Goal: Communication & Community: Answer question/provide support

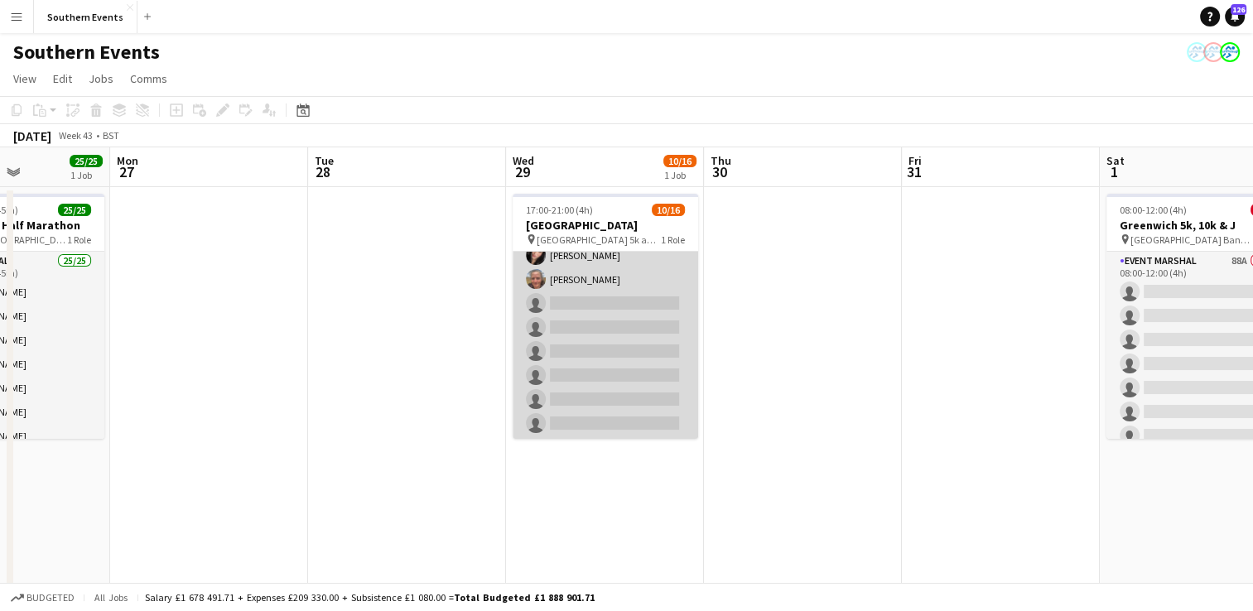
scroll to position [33, 0]
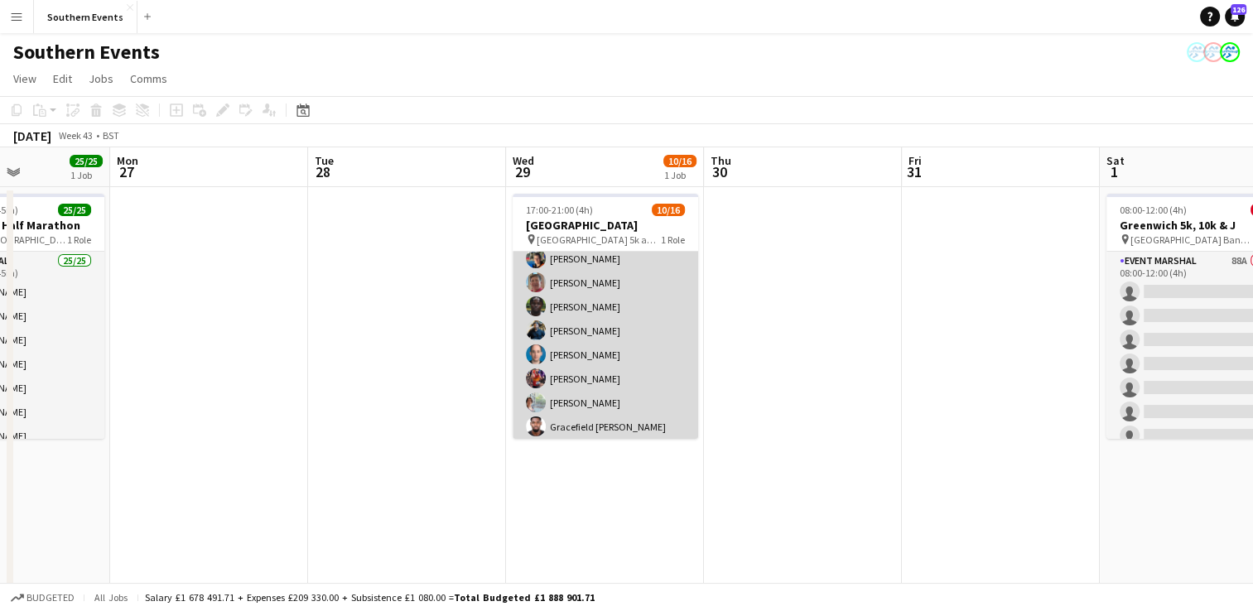
click at [654, 332] on app-card-role "Event Marshal 79A [DATE] 17:00-21:00 (4h) [PERSON_NAME] [PERSON_NAME] [PERSON_N…" at bounding box center [606, 427] width 186 height 417
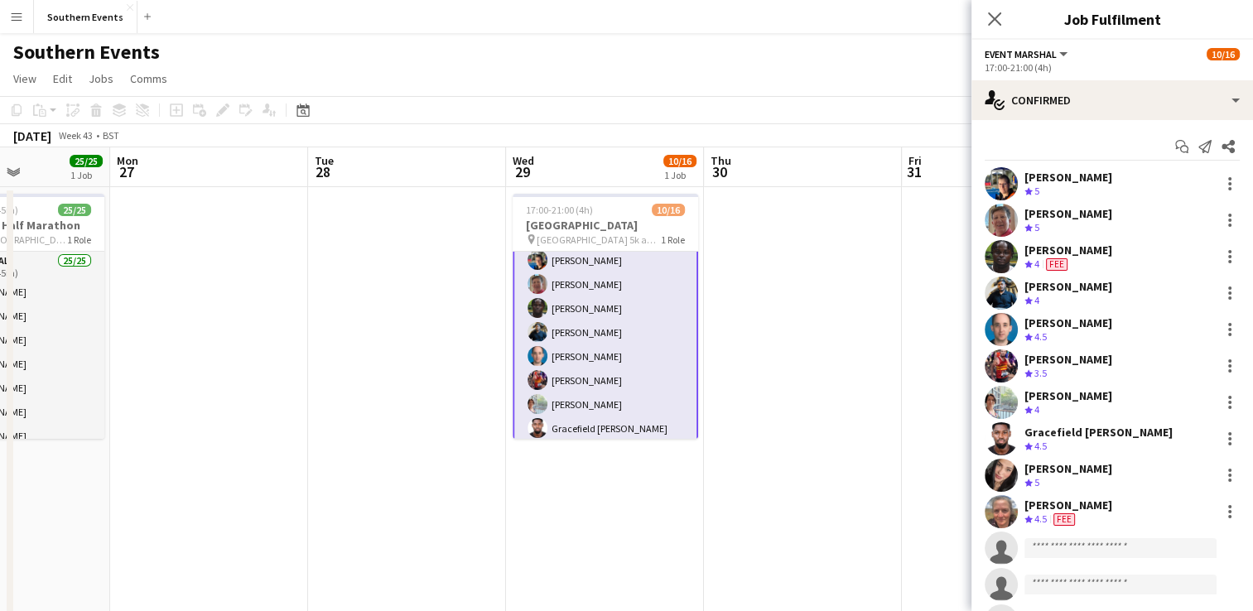
scroll to position [34, 0]
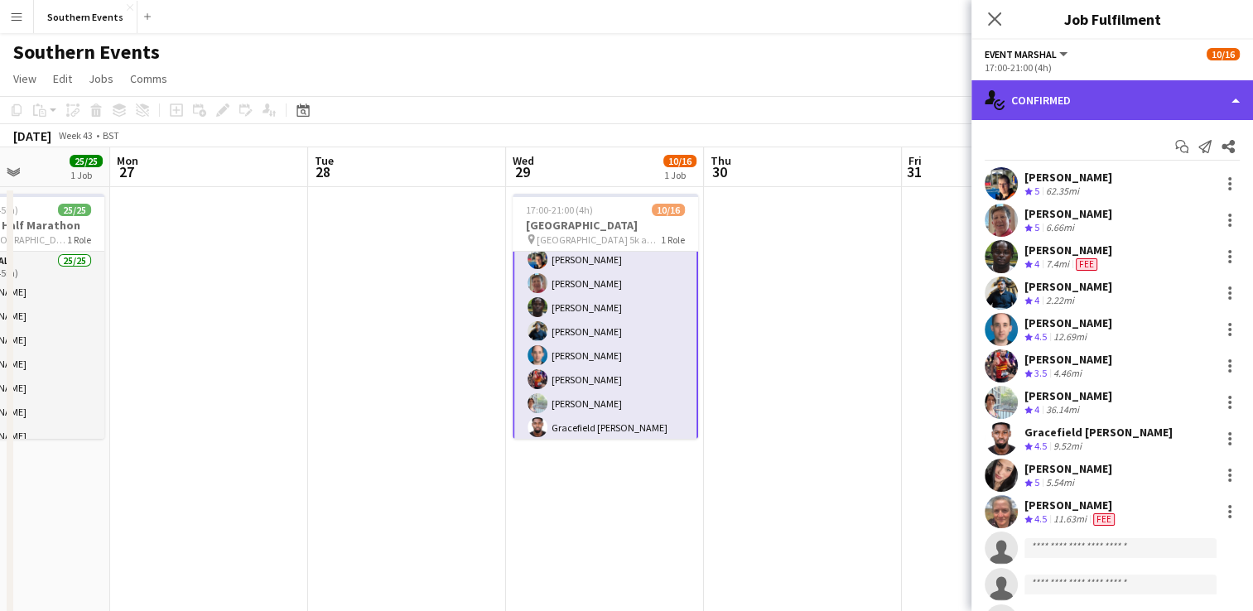
click at [1037, 100] on div "single-neutral-actions-check-2 Confirmed" at bounding box center [1113, 100] width 282 height 40
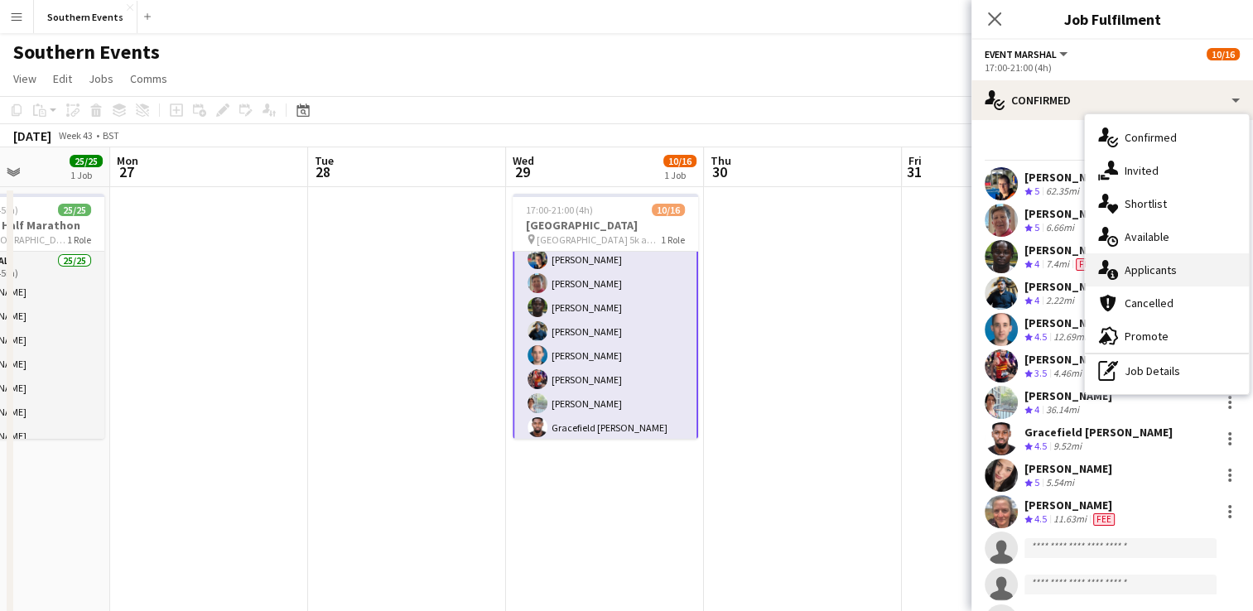
click at [1149, 272] on span "Applicants" at bounding box center [1151, 270] width 52 height 15
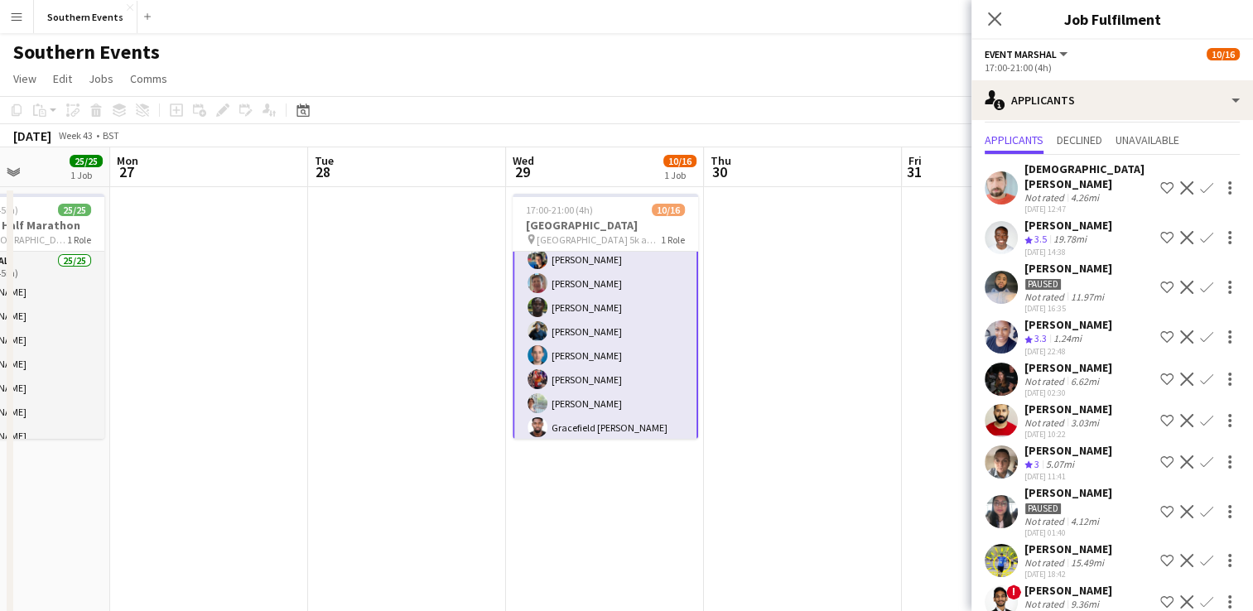
scroll to position [39, 0]
click at [1200, 233] on app-icon "Confirm" at bounding box center [1206, 236] width 13 height 13
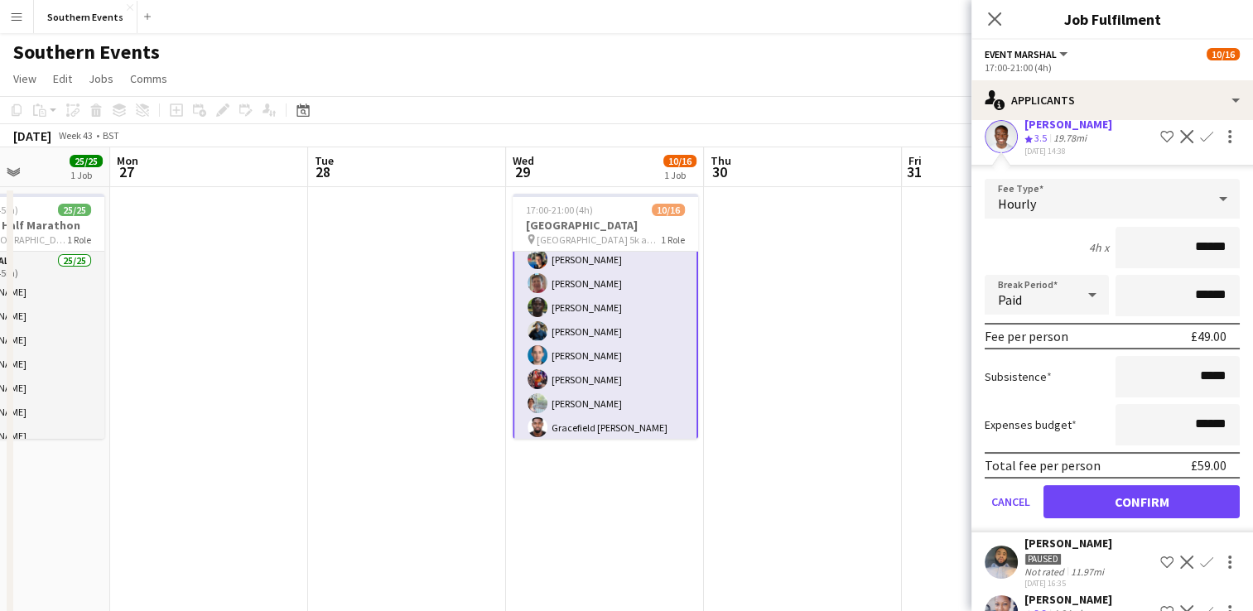
scroll to position [141, 0]
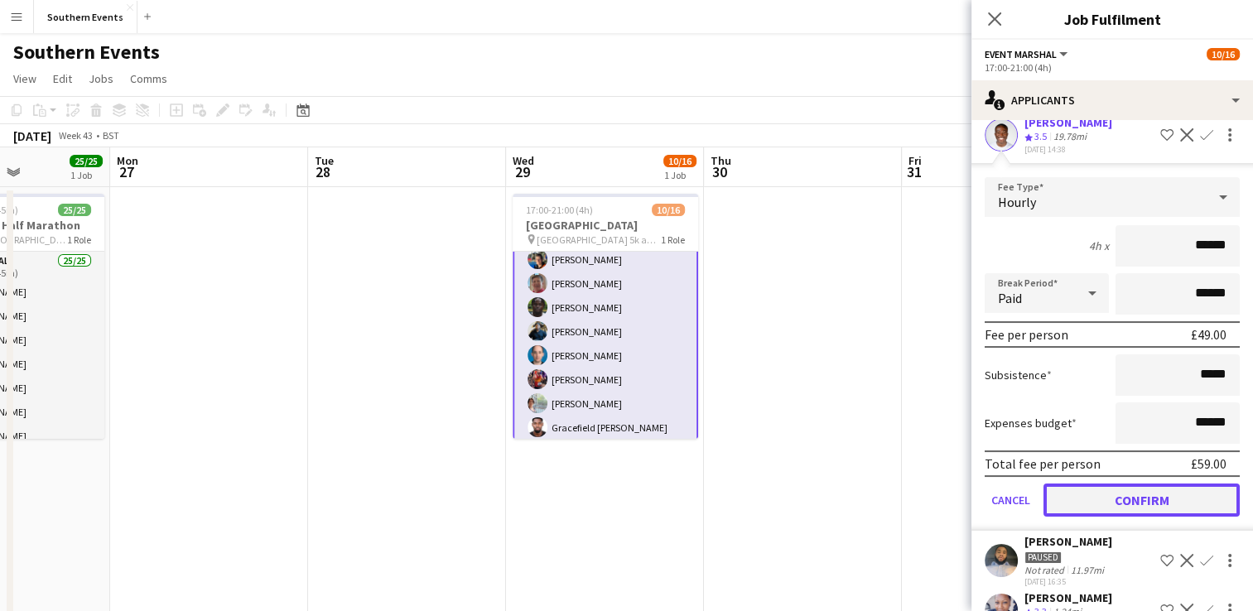
click at [1110, 495] on button "Confirm" at bounding box center [1142, 500] width 196 height 33
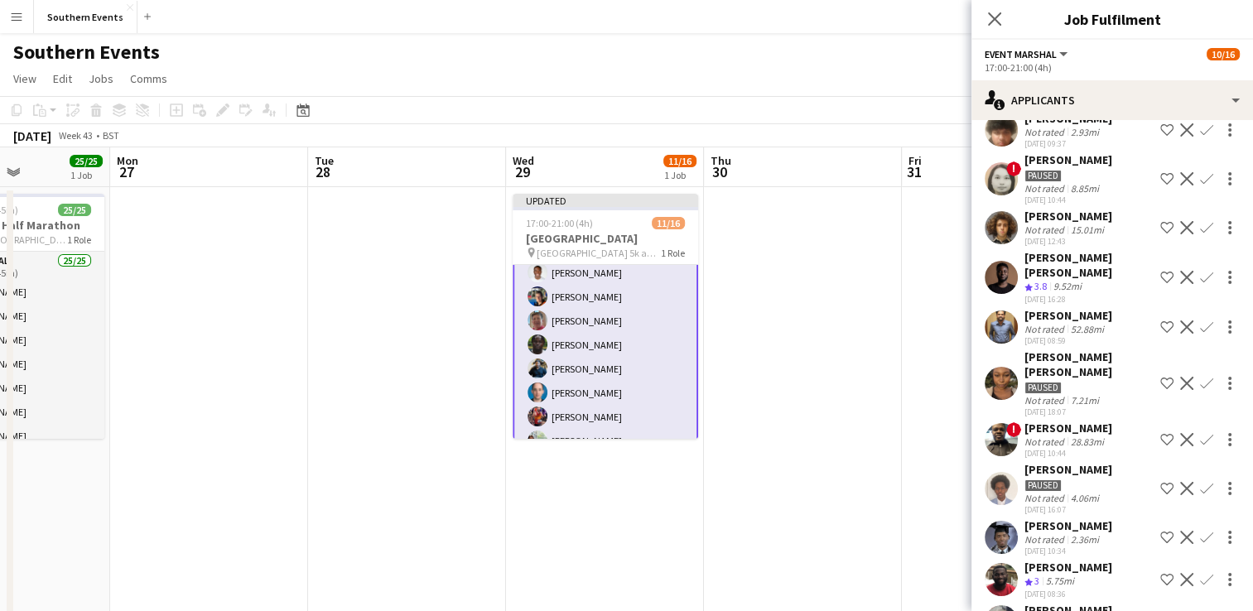
scroll to position [721, 0]
click at [1200, 269] on app-icon "Confirm" at bounding box center [1206, 275] width 13 height 13
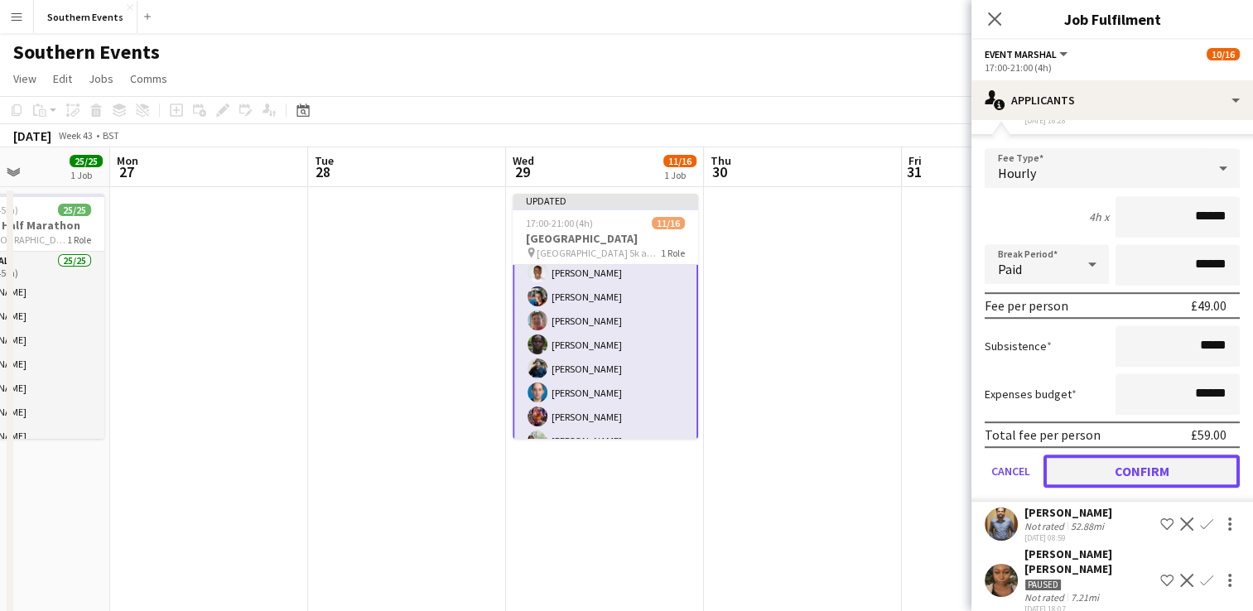
click at [1090, 455] on button "Confirm" at bounding box center [1142, 471] width 196 height 33
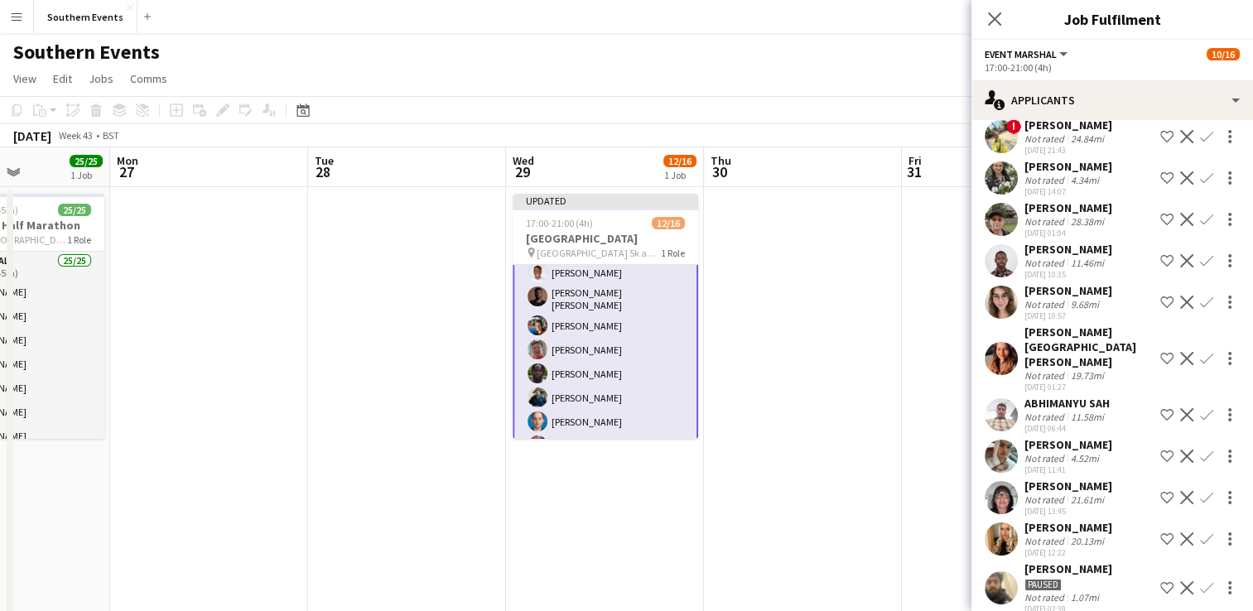
scroll to position [1360, 0]
click at [1200, 212] on app-icon "Confirm" at bounding box center [1206, 218] width 13 height 13
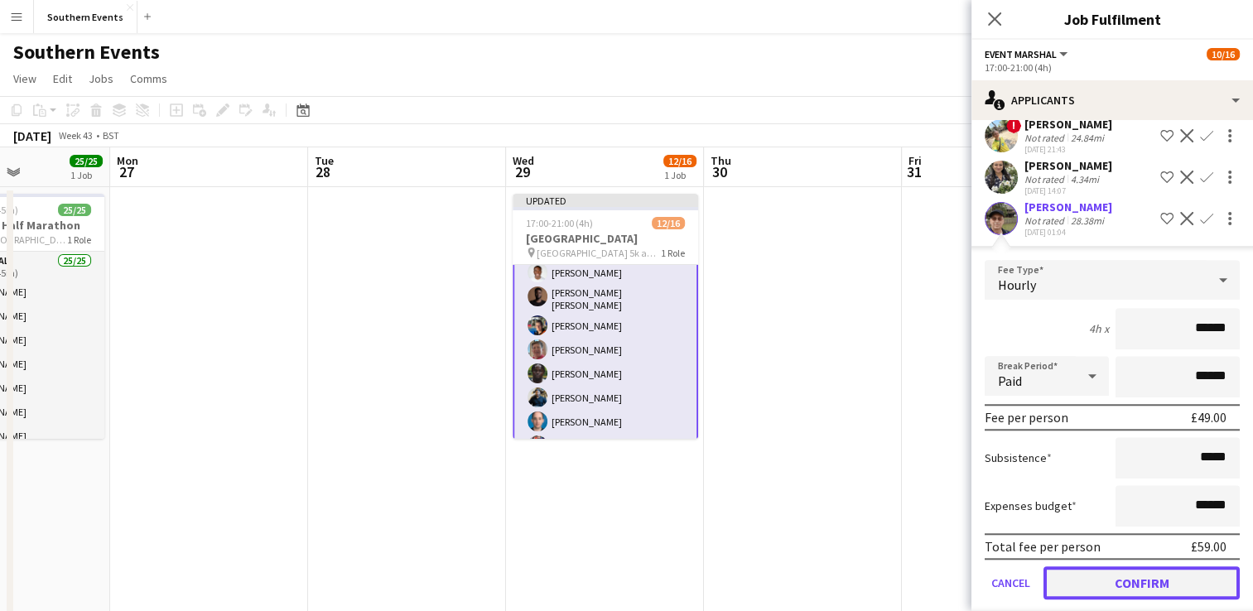
click at [1085, 567] on button "Confirm" at bounding box center [1142, 583] width 196 height 33
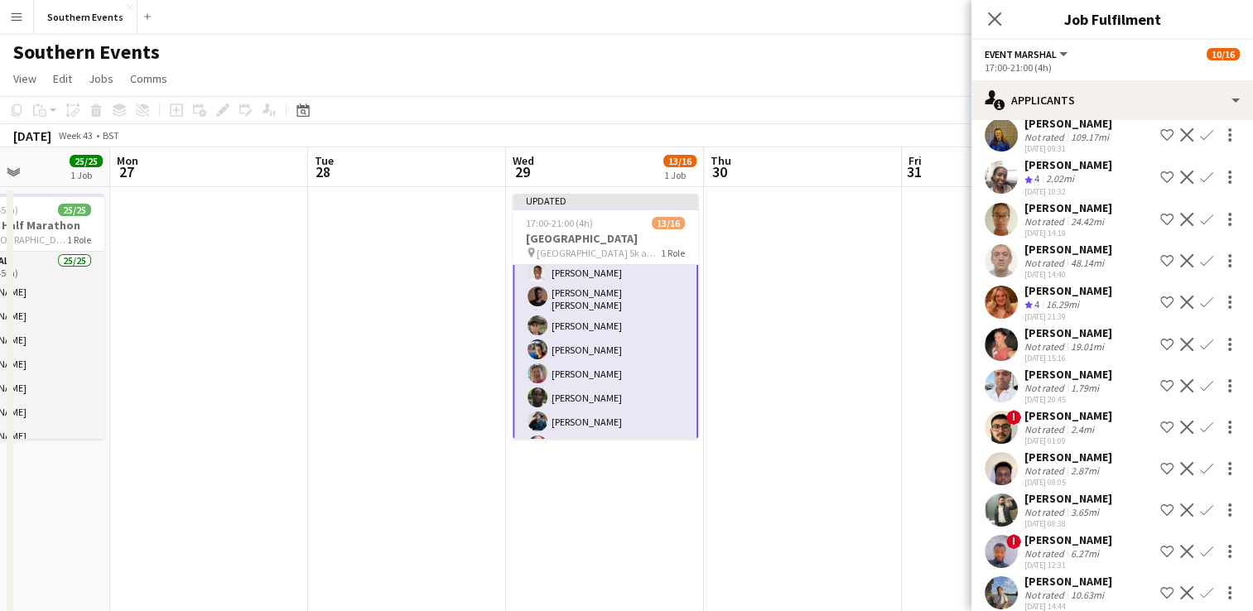
scroll to position [2284, 0]
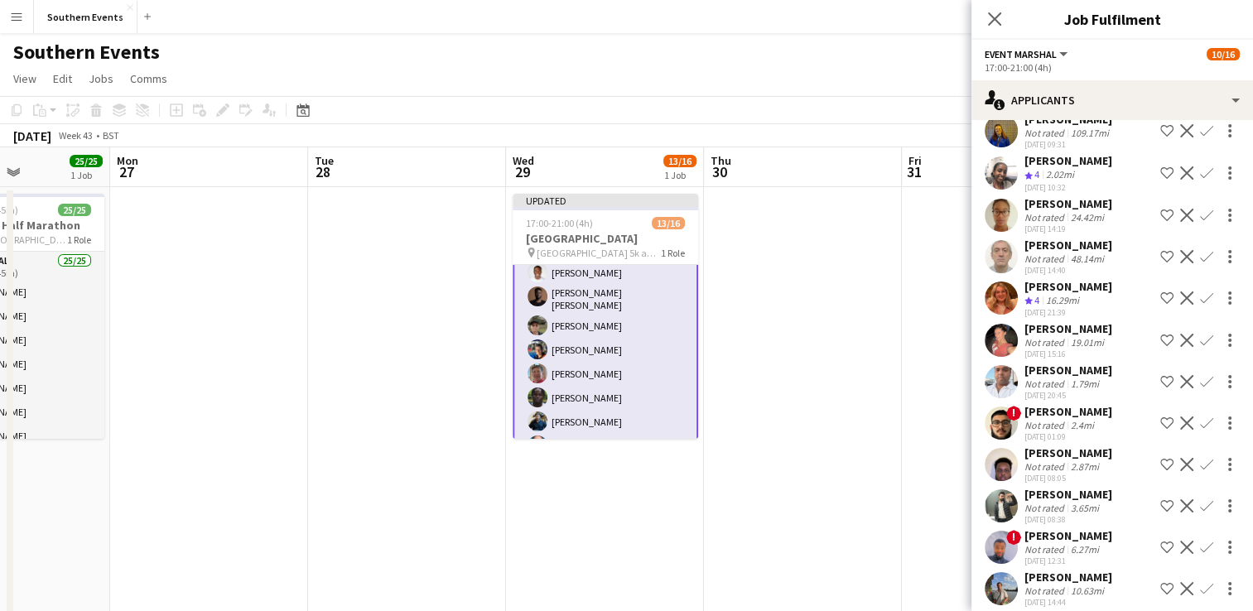
click at [1200, 292] on app-icon "Confirm" at bounding box center [1206, 298] width 13 height 13
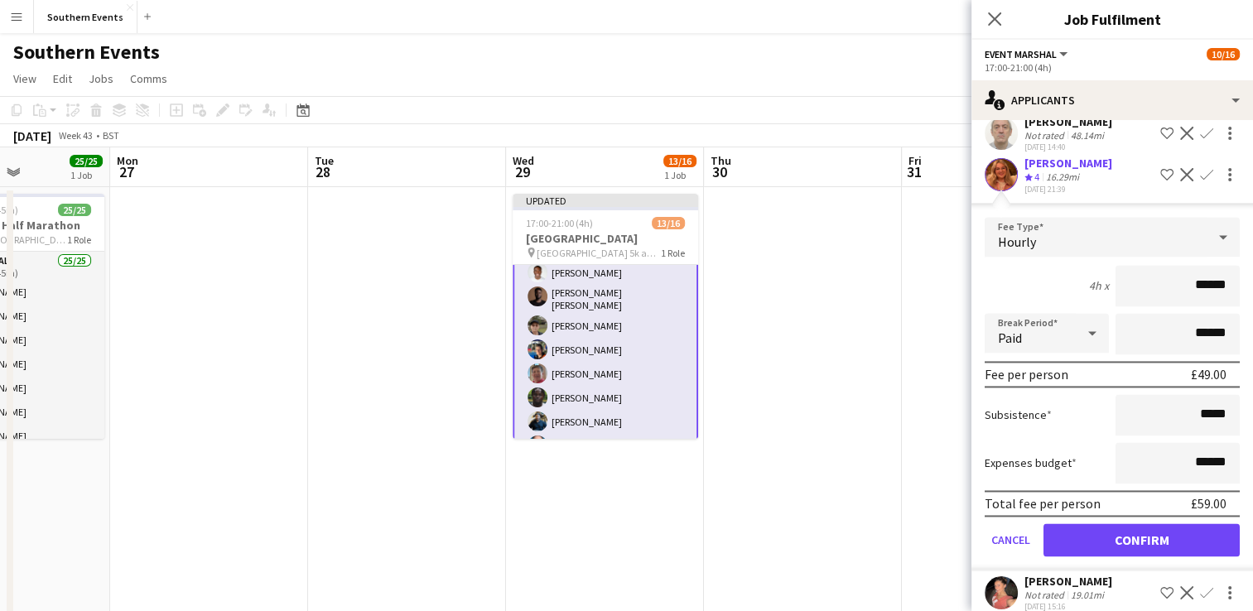
scroll to position [2409, 0]
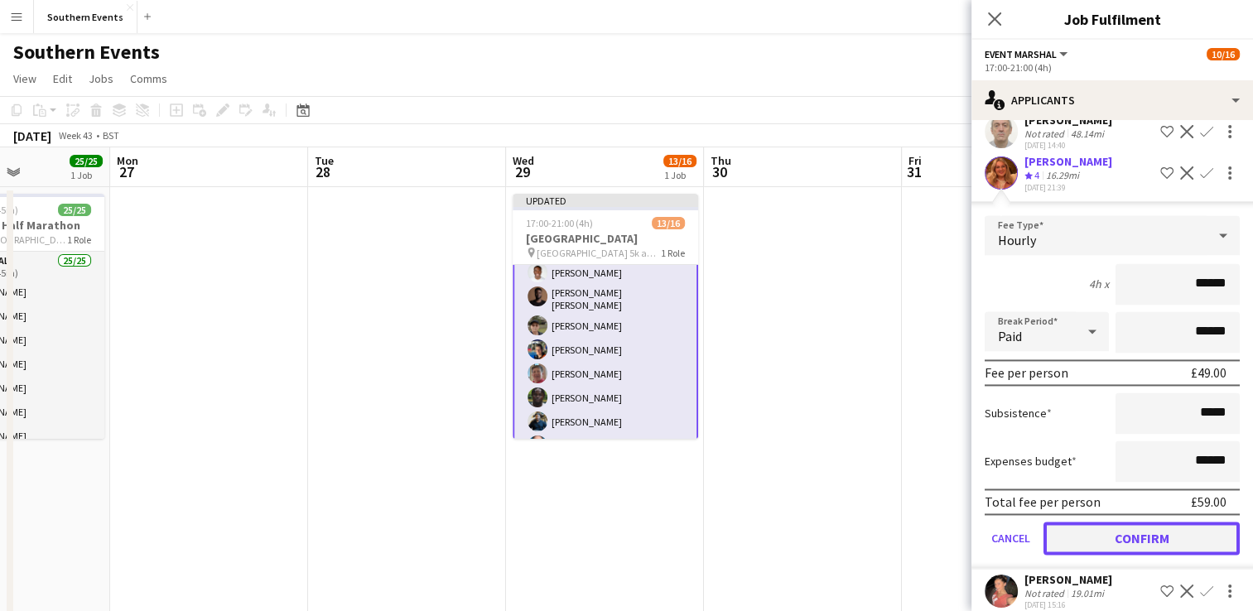
click at [1074, 522] on button "Confirm" at bounding box center [1142, 538] width 196 height 33
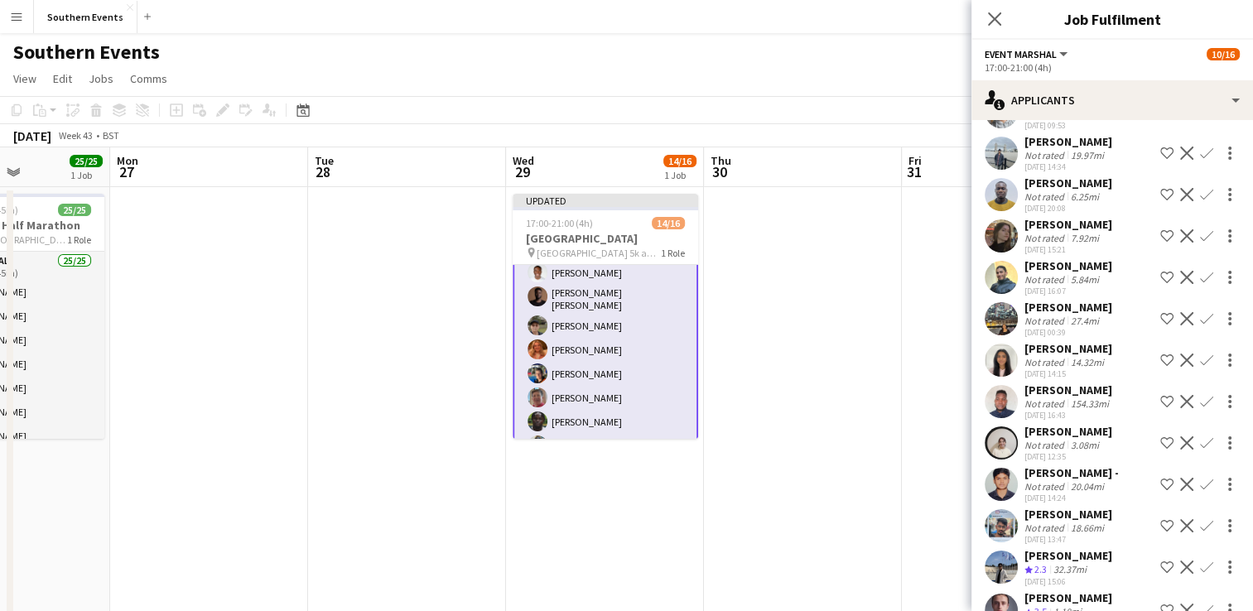
scroll to position [2705, 0]
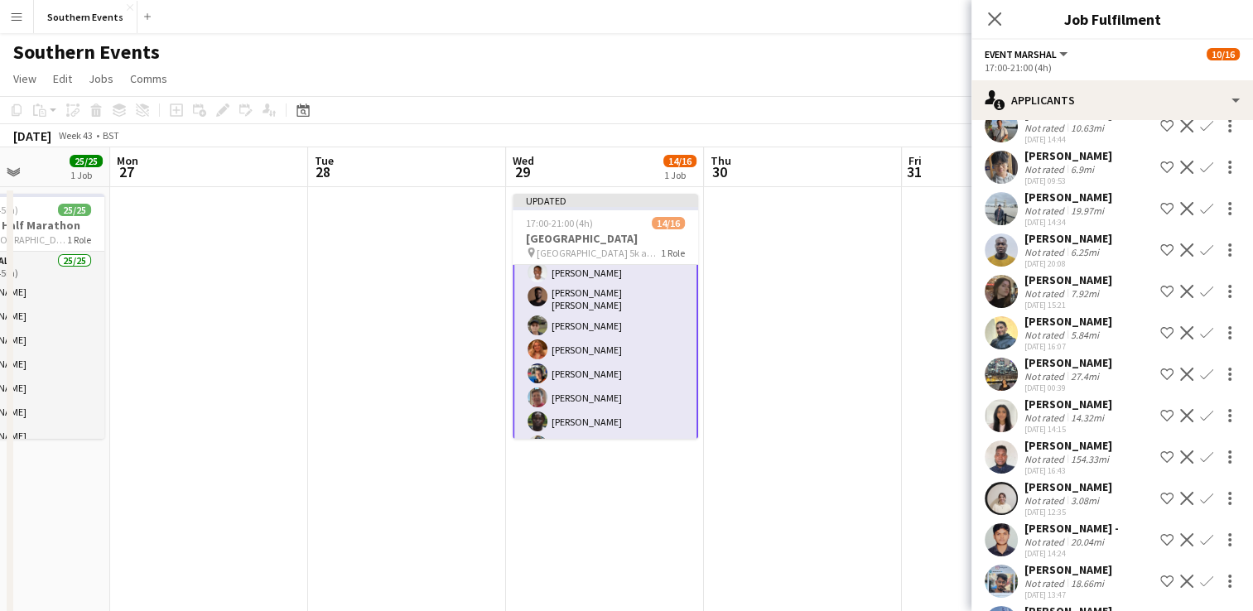
click at [1200, 492] on app-icon "Confirm" at bounding box center [1206, 498] width 13 height 13
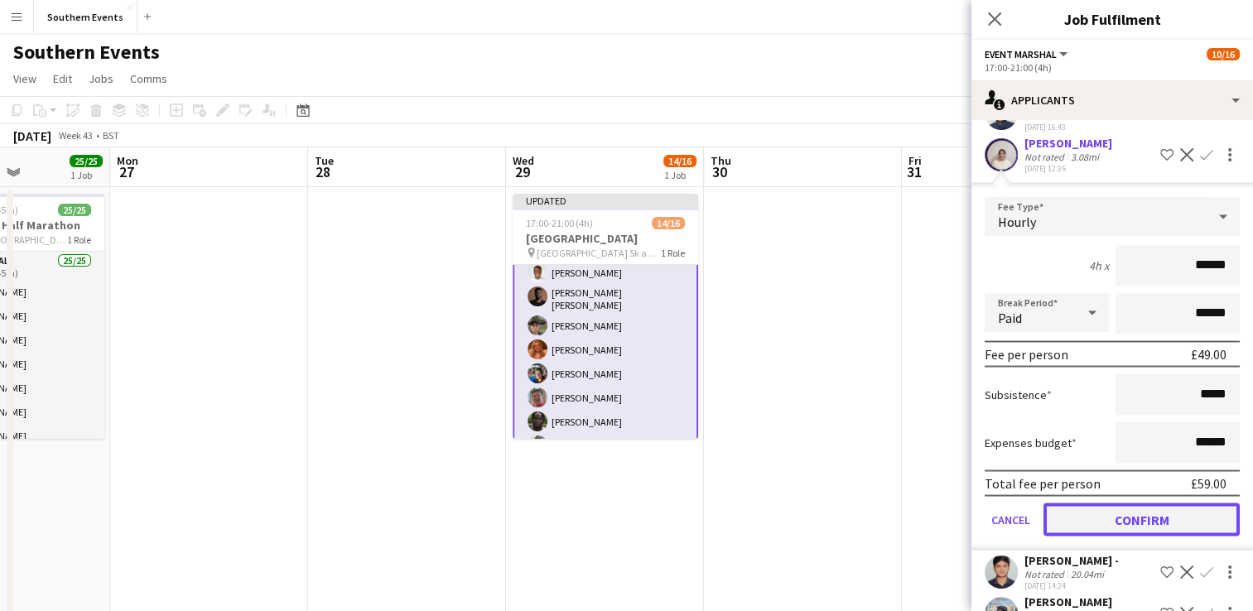
click at [1087, 510] on button "Confirm" at bounding box center [1142, 519] width 196 height 33
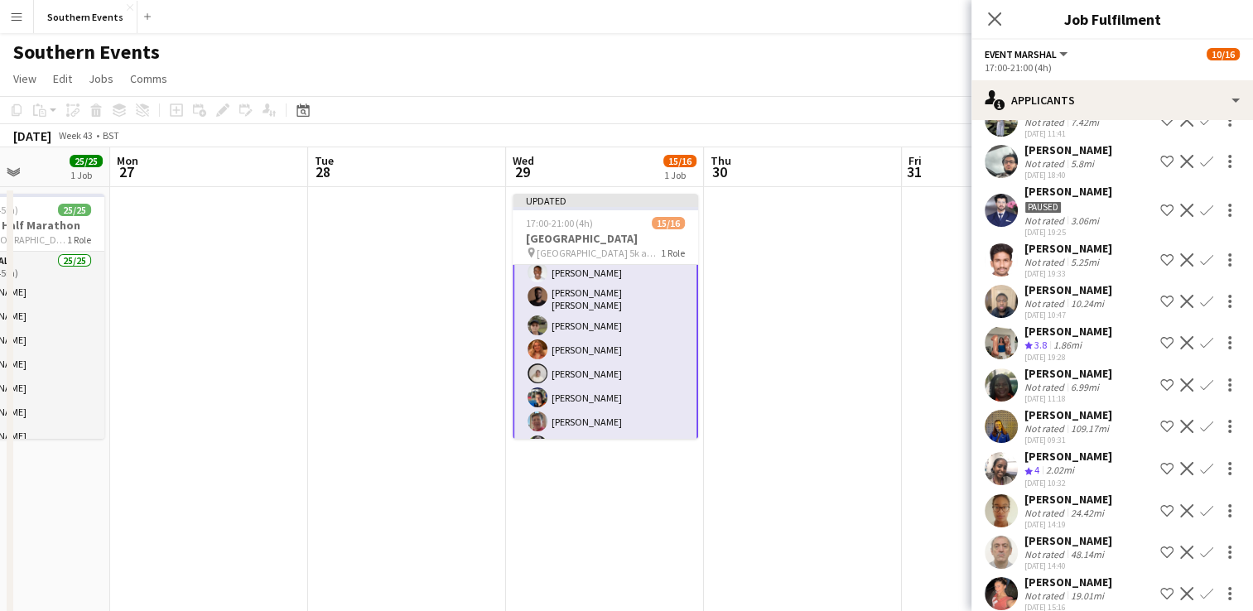
scroll to position [1985, 0]
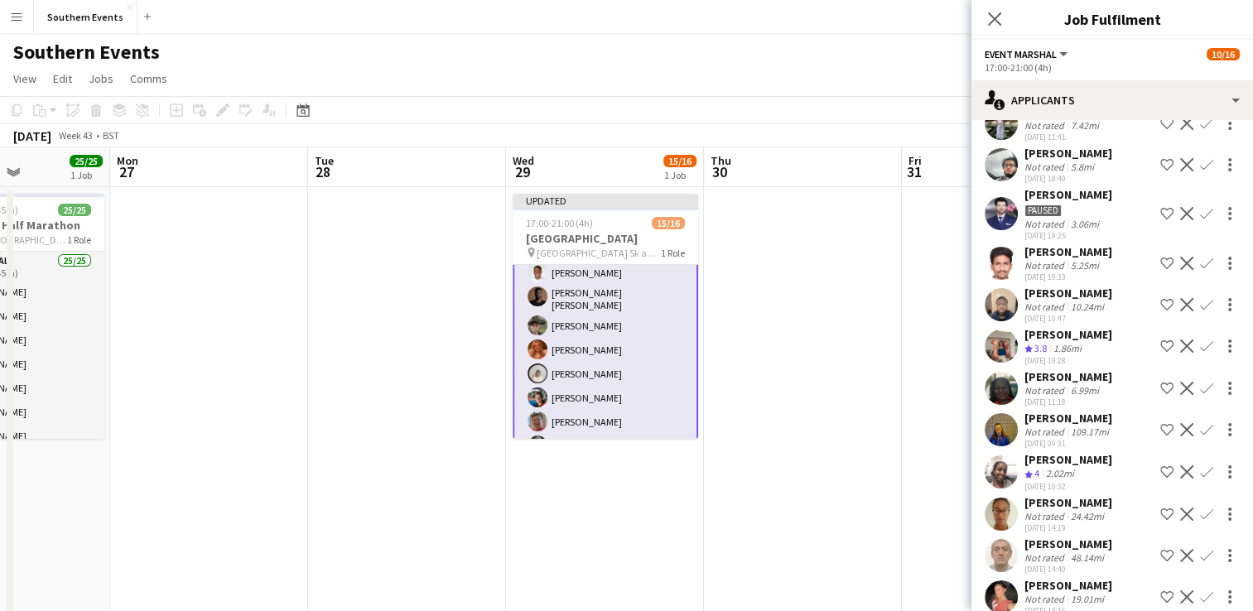
click at [1200, 340] on app-icon "Confirm" at bounding box center [1206, 346] width 13 height 13
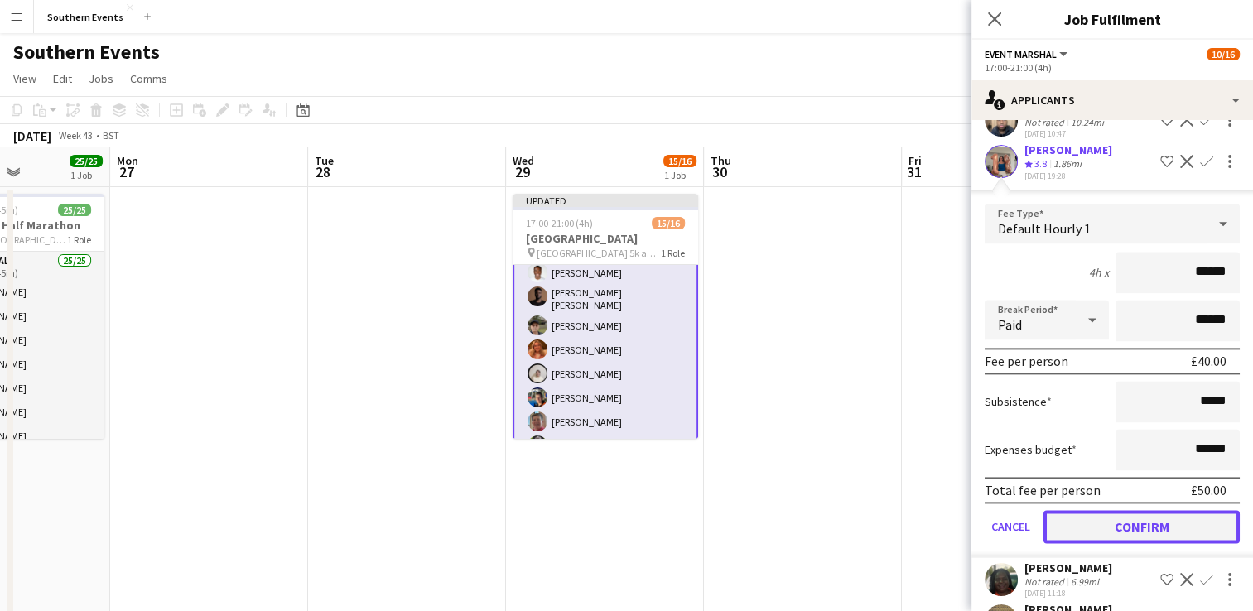
click at [1074, 510] on button "Confirm" at bounding box center [1142, 526] width 196 height 33
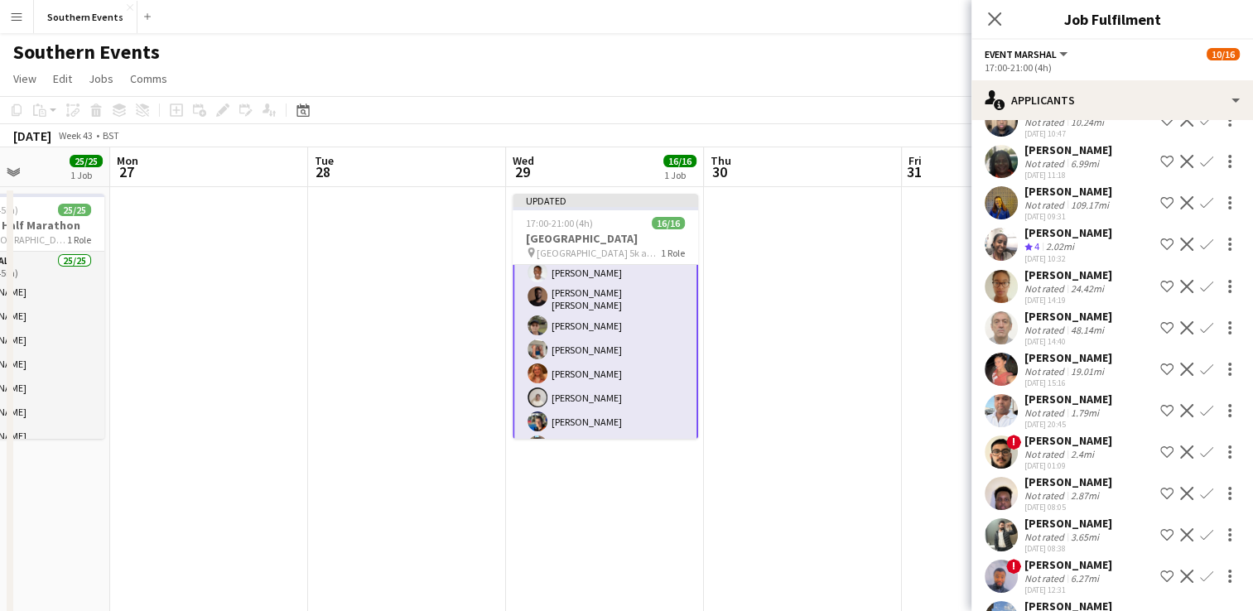
scroll to position [1753, 0]
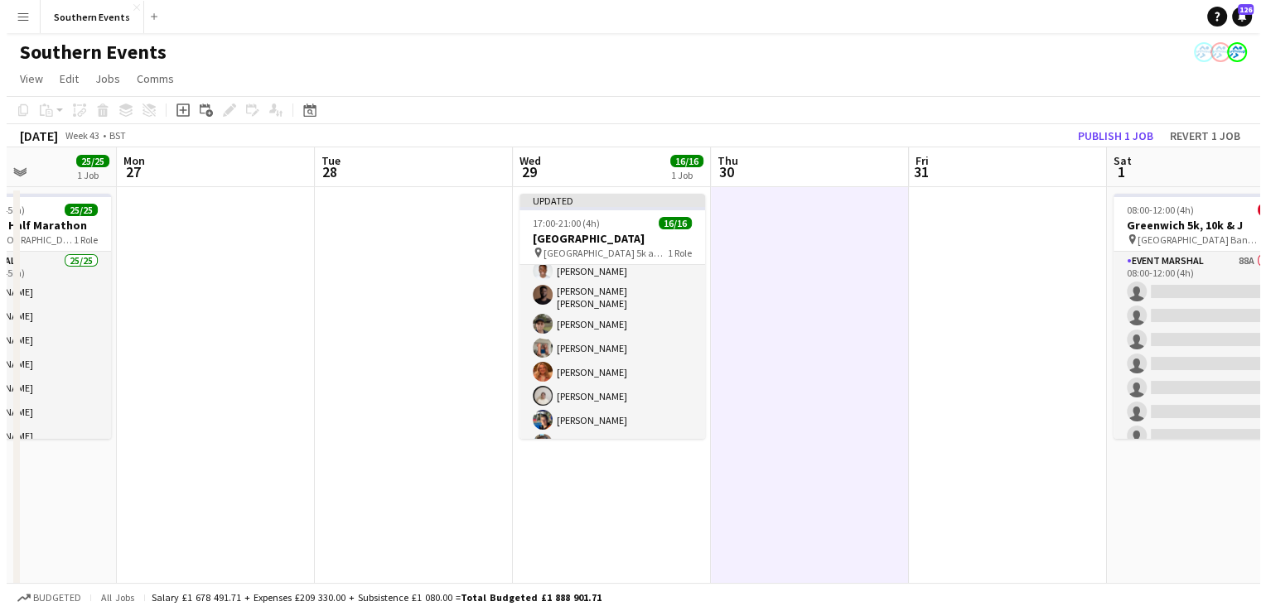
scroll to position [33, 0]
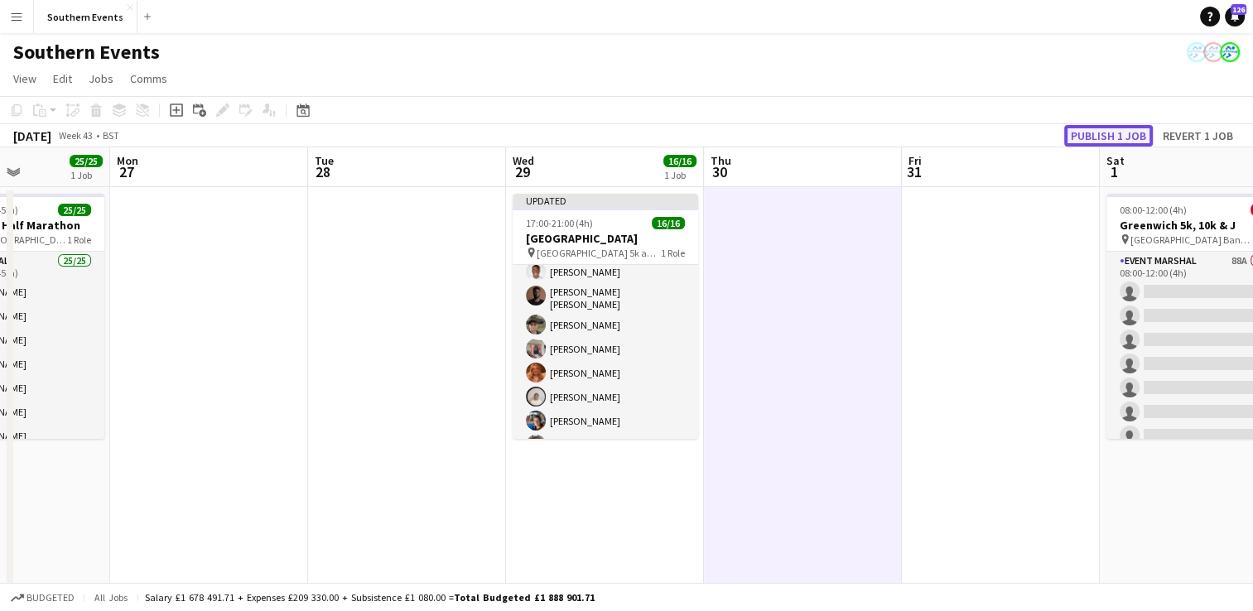
click at [1096, 132] on button "Publish 1 job" at bounding box center [1109, 136] width 89 height 22
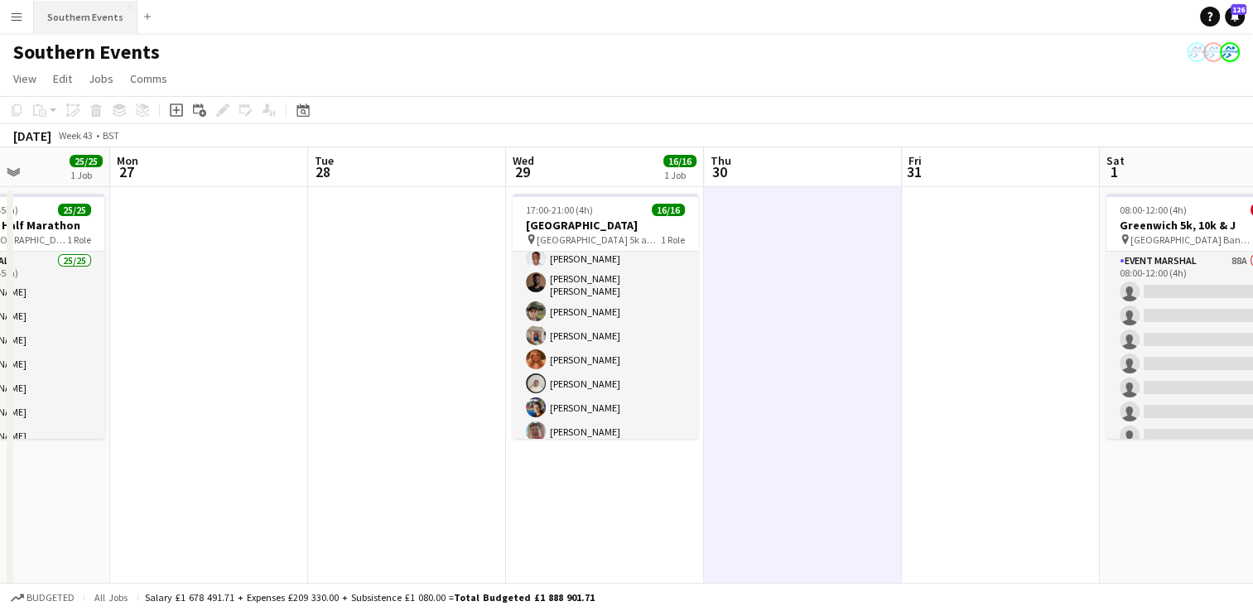
click at [76, 22] on button "Southern Events Close" at bounding box center [86, 17] width 104 height 32
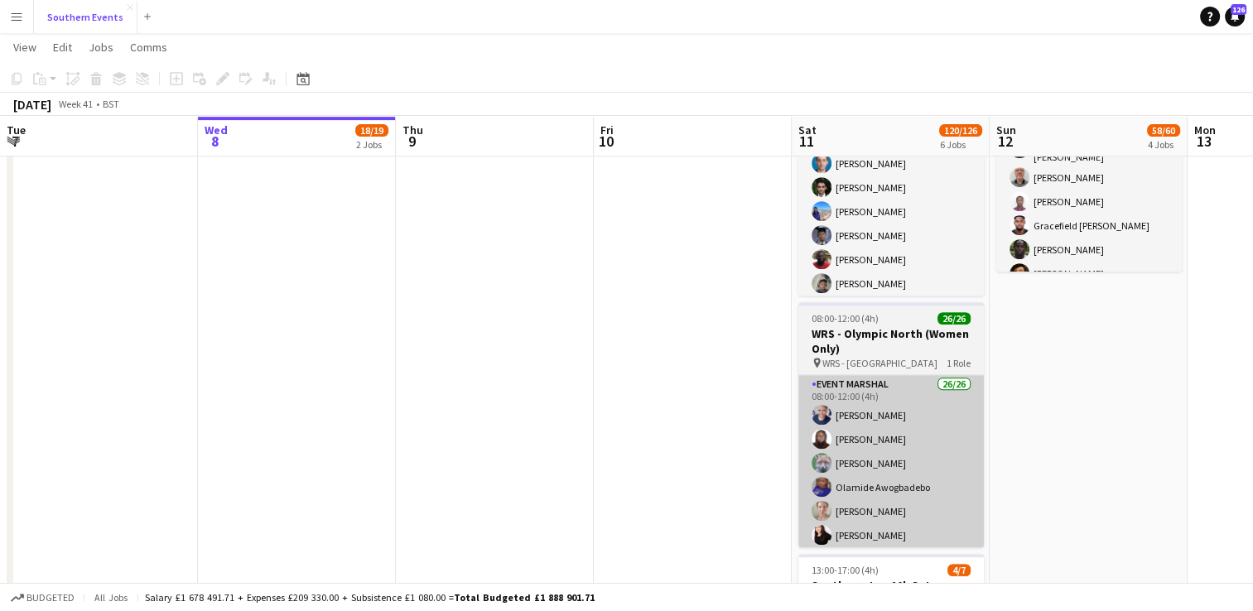
scroll to position [691, 0]
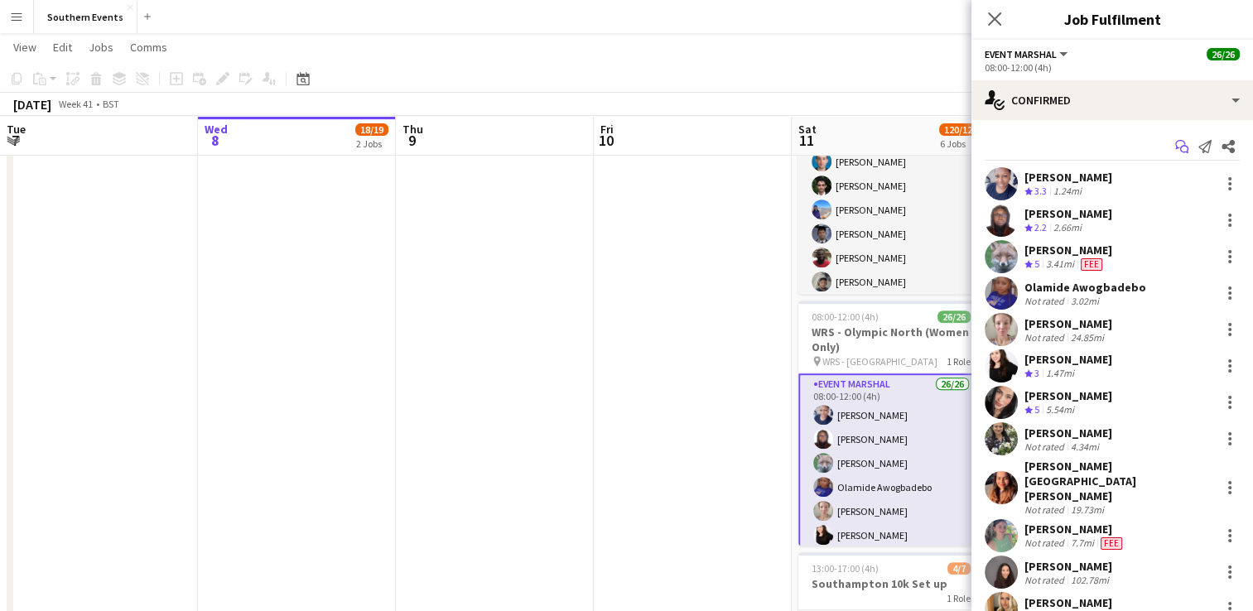
click at [1176, 145] on icon "Start chat" at bounding box center [1182, 146] width 13 height 13
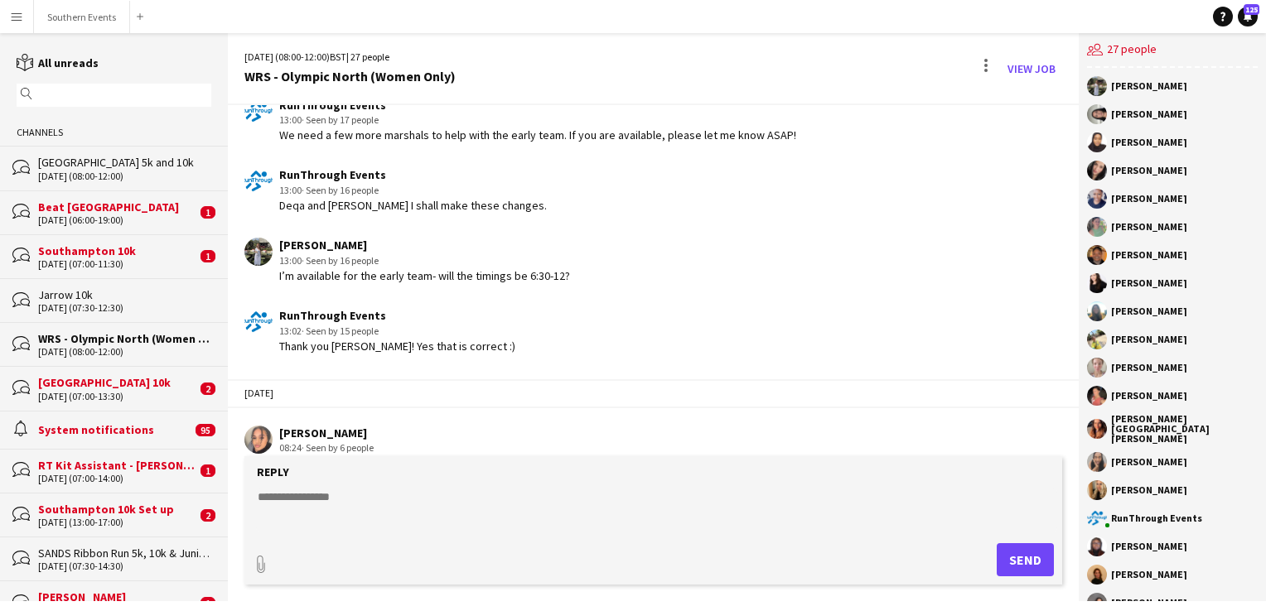
scroll to position [3796, 0]
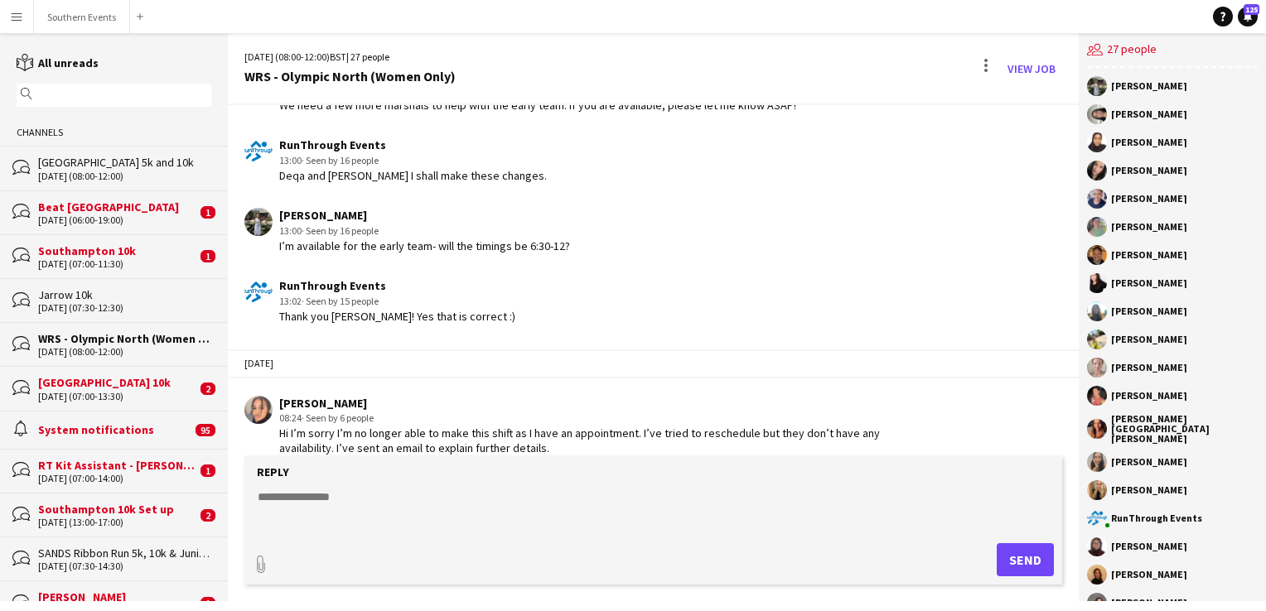
click at [294, 499] on textarea at bounding box center [656, 510] width 801 height 43
paste textarea "**********"
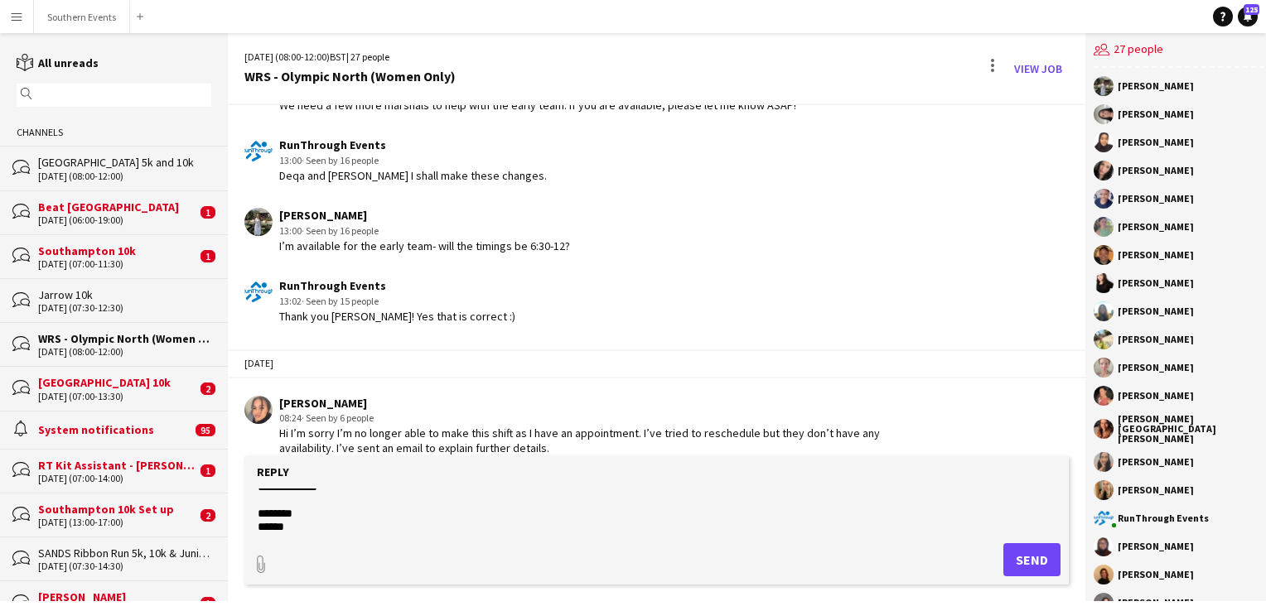
scroll to position [53, 0]
type textarea "**********"
click at [1014, 558] on button "Send" at bounding box center [1031, 559] width 57 height 33
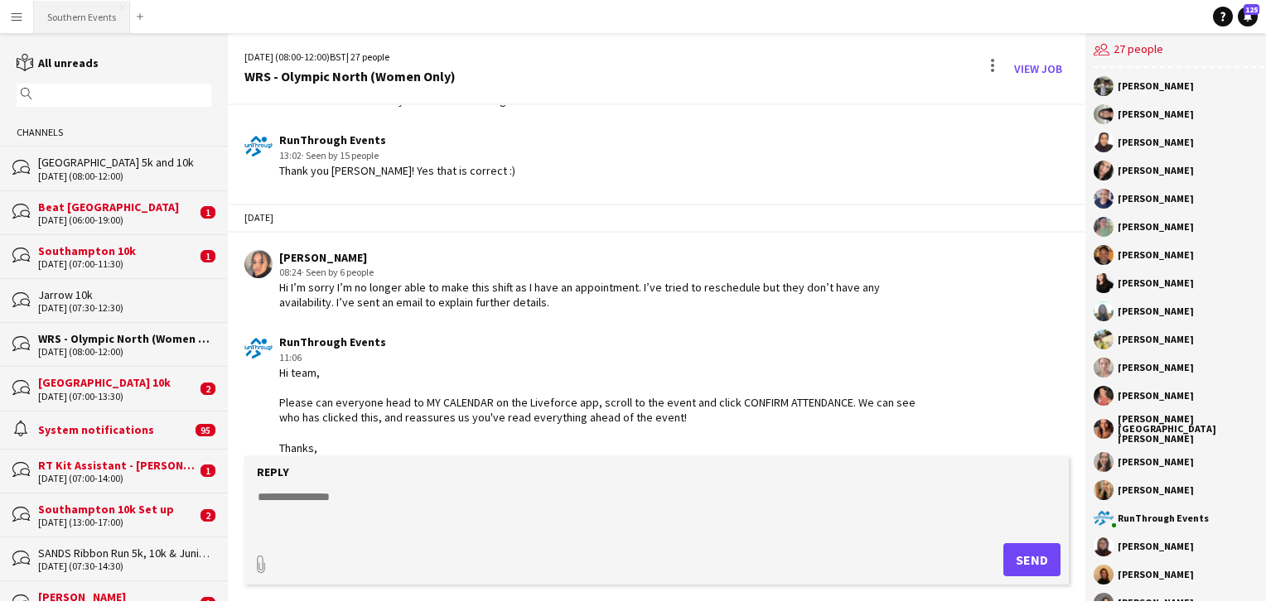
click at [79, 17] on button "Southern Events Close" at bounding box center [82, 17] width 96 height 32
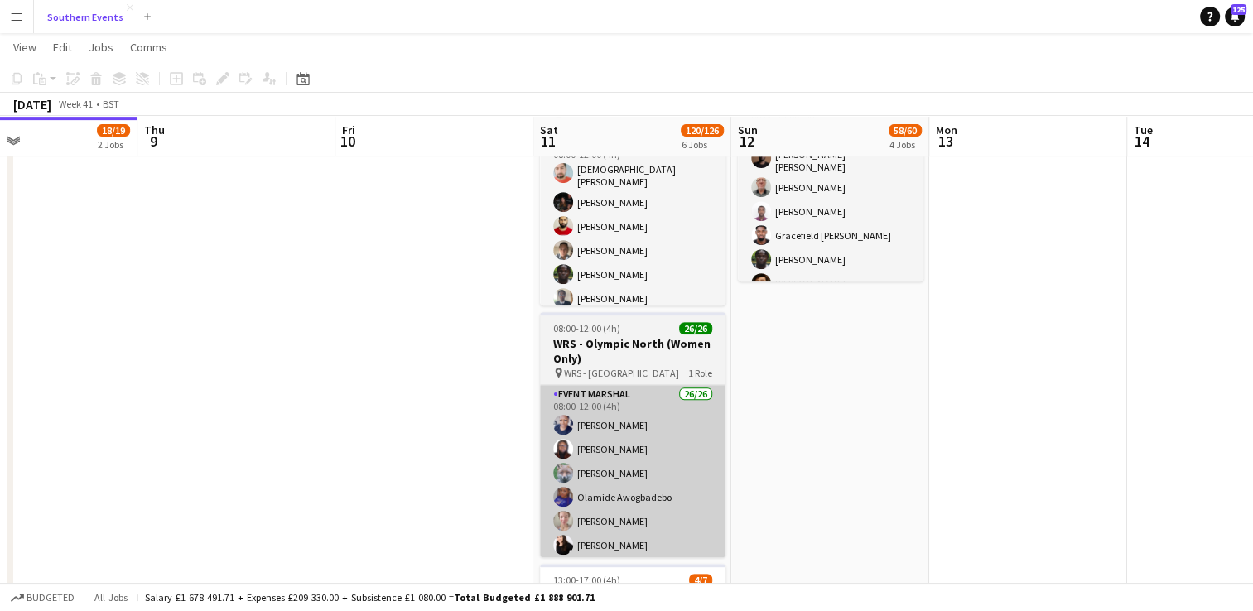
scroll to position [679, 0]
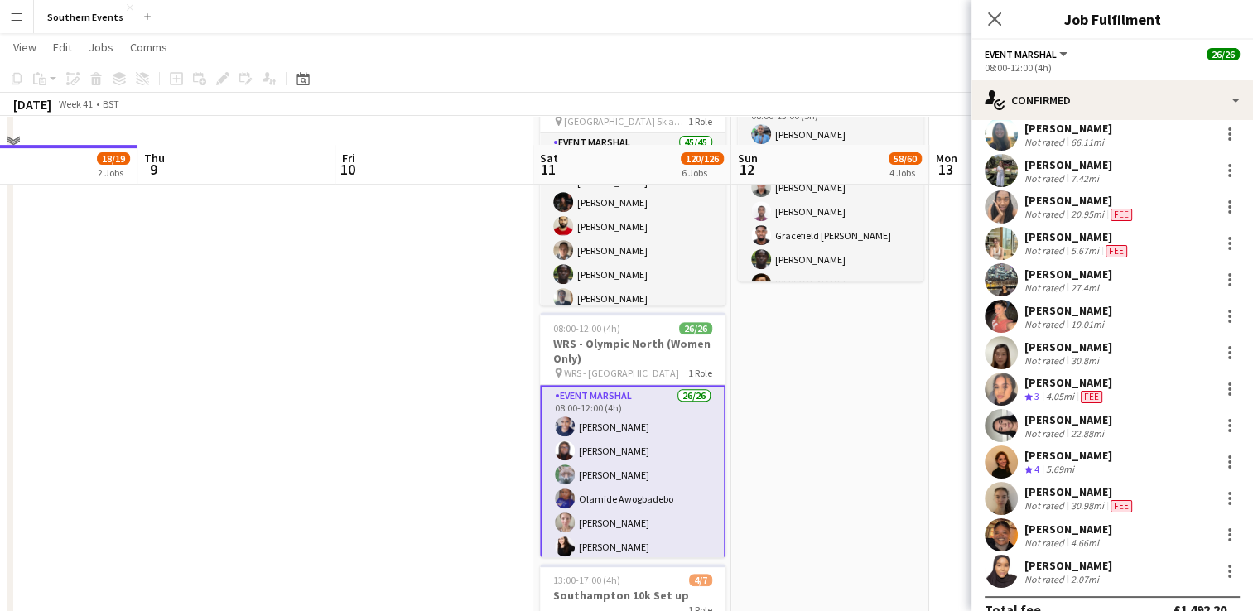
scroll to position [712, 0]
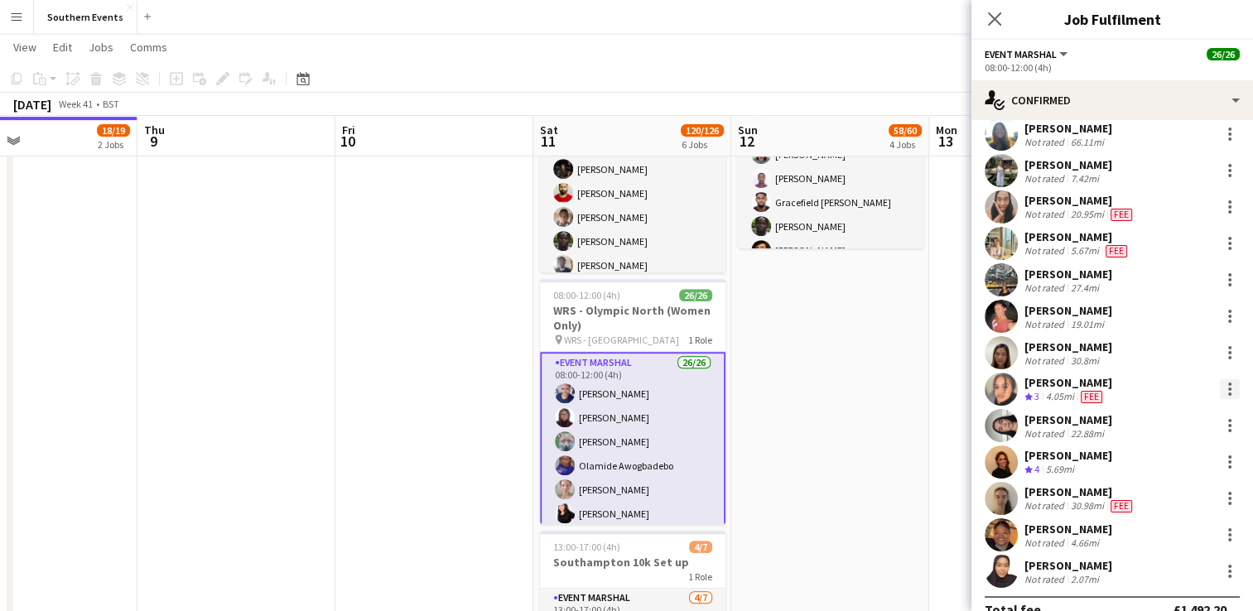
click at [1221, 379] on div at bounding box center [1230, 389] width 20 height 20
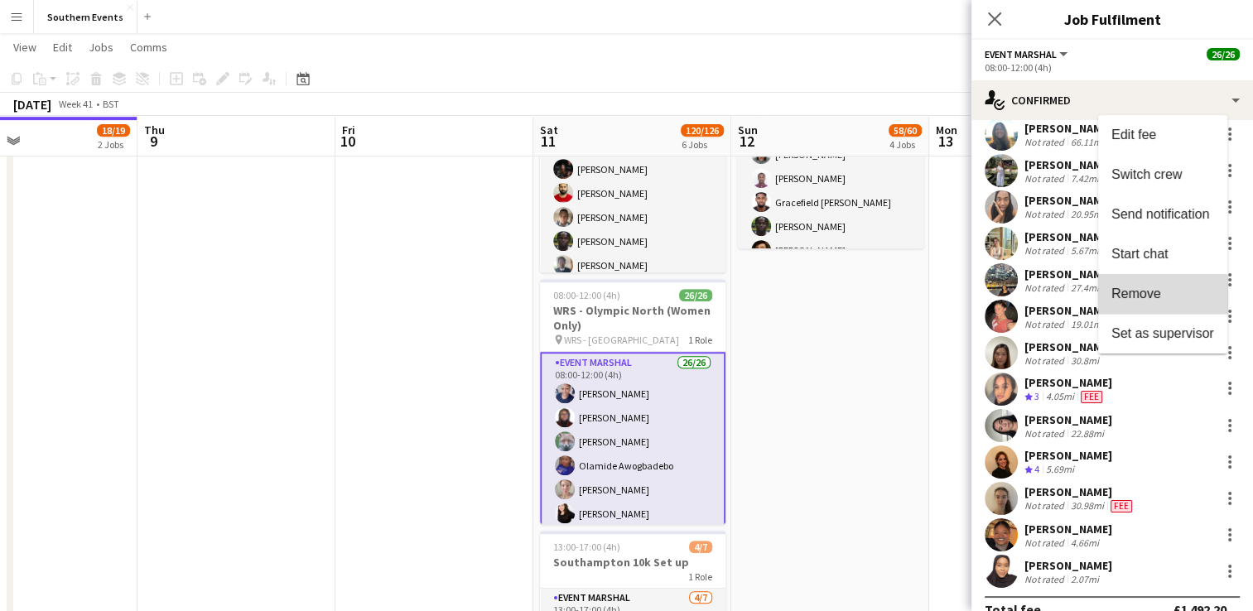
click at [1141, 305] on button "Remove" at bounding box center [1163, 294] width 129 height 40
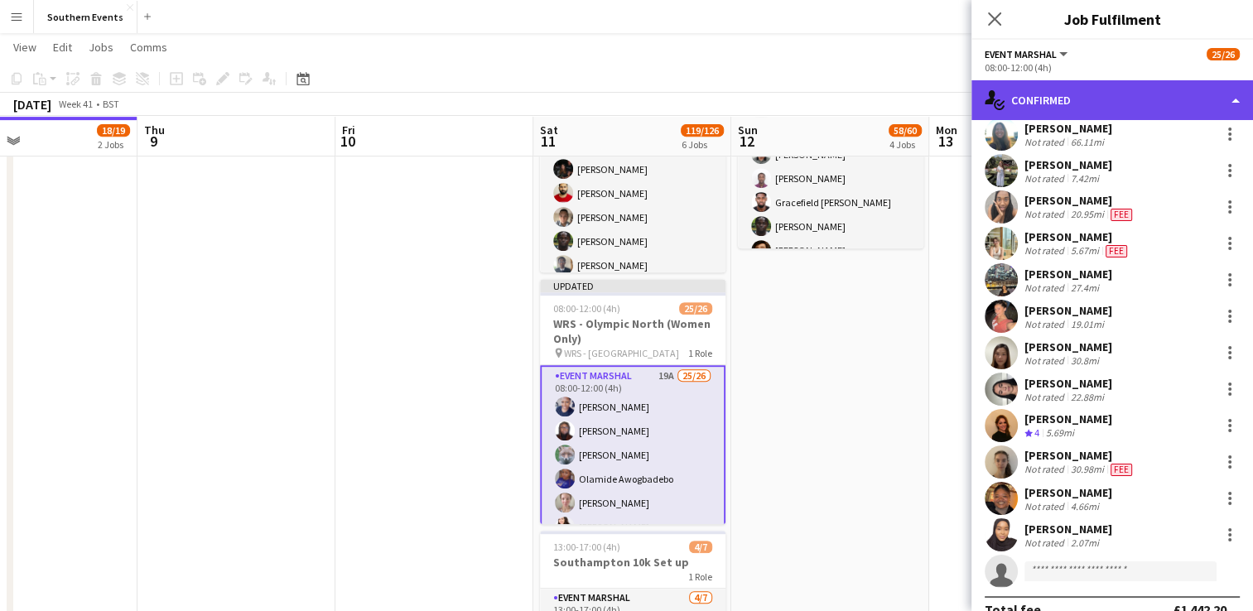
click at [1070, 100] on div "single-neutral-actions-check-2 Confirmed" at bounding box center [1113, 100] width 282 height 40
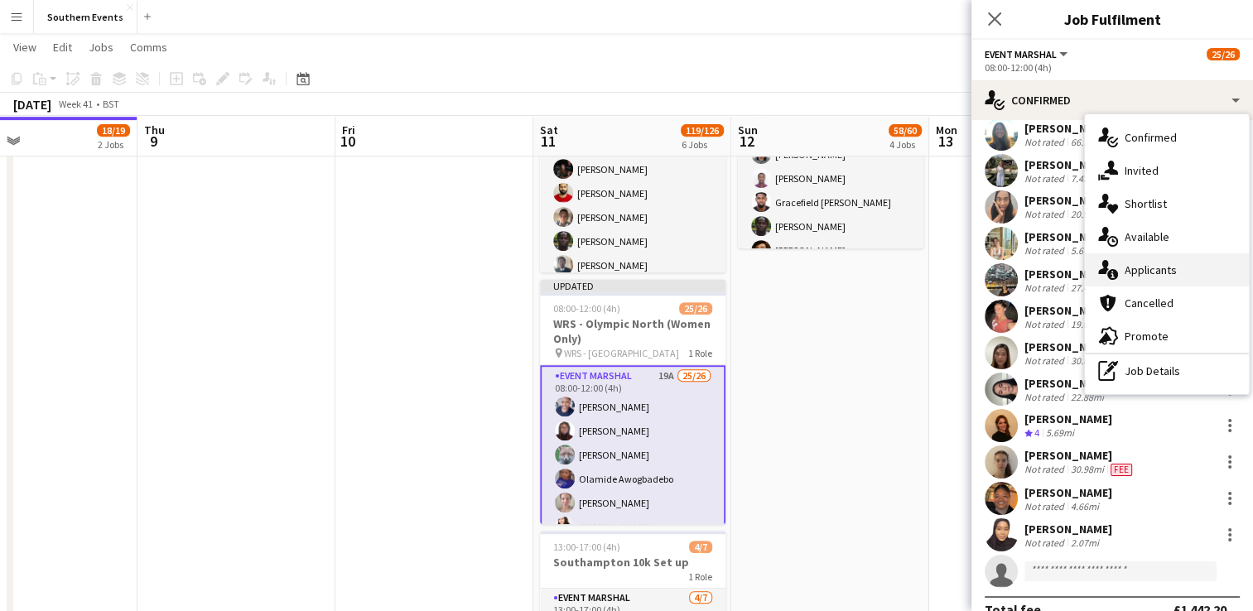
click at [1143, 274] on span "Applicants" at bounding box center [1151, 270] width 52 height 15
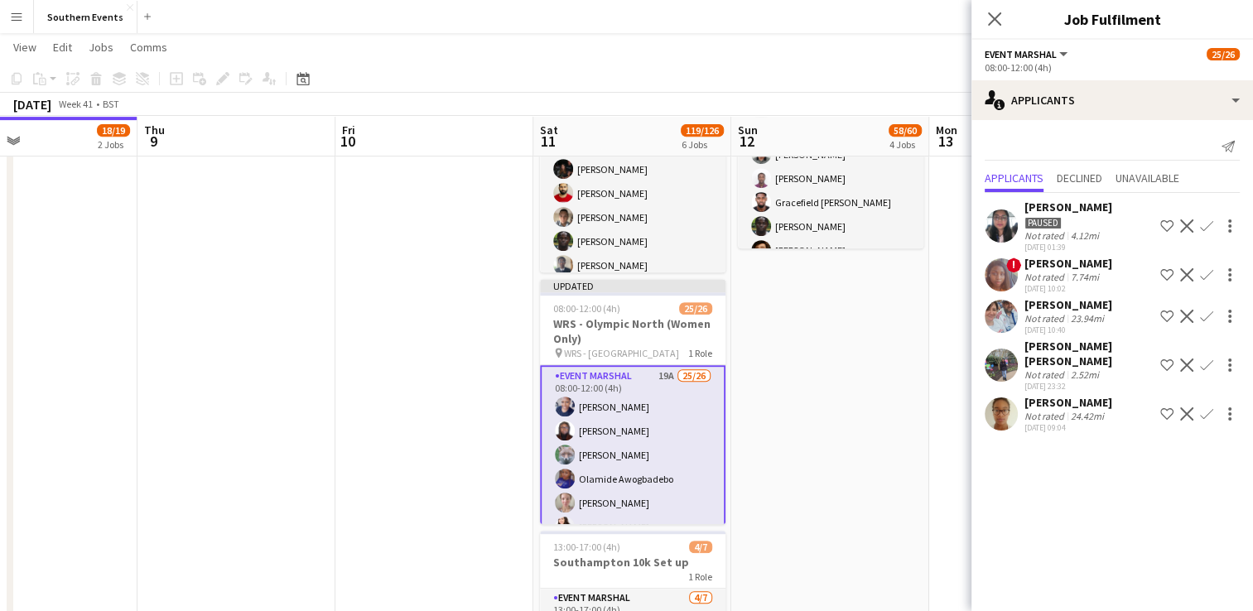
scroll to position [0, 0]
click at [872, 432] on app-date-cell "06:00-11:30 (5h30m) 1/1 RT Kit Assistant - [GEOGRAPHIC_DATA] 10k pin [GEOGRAPHI…" at bounding box center [831, 142] width 198 height 1339
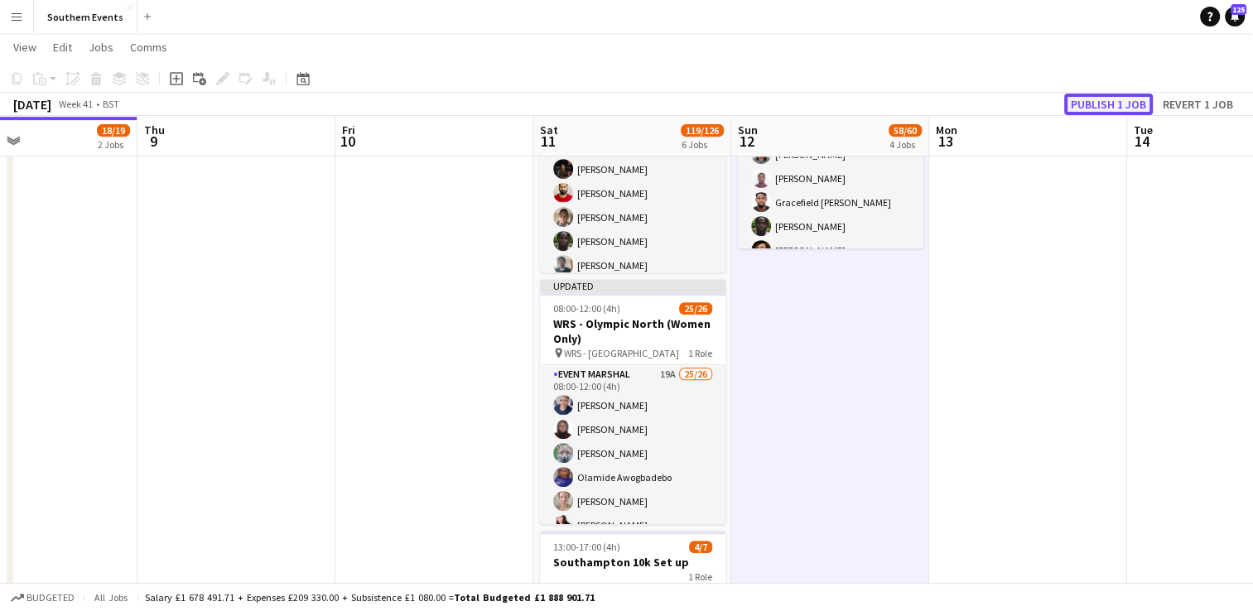
click at [1104, 102] on button "Publish 1 job" at bounding box center [1109, 105] width 89 height 22
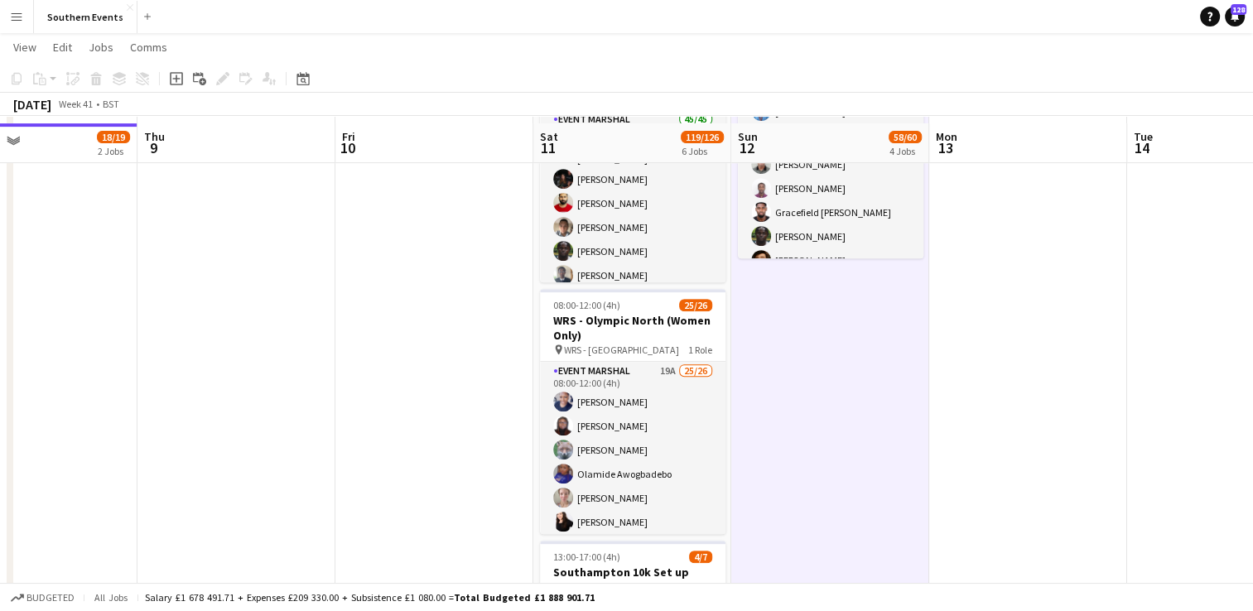
scroll to position [702, 0]
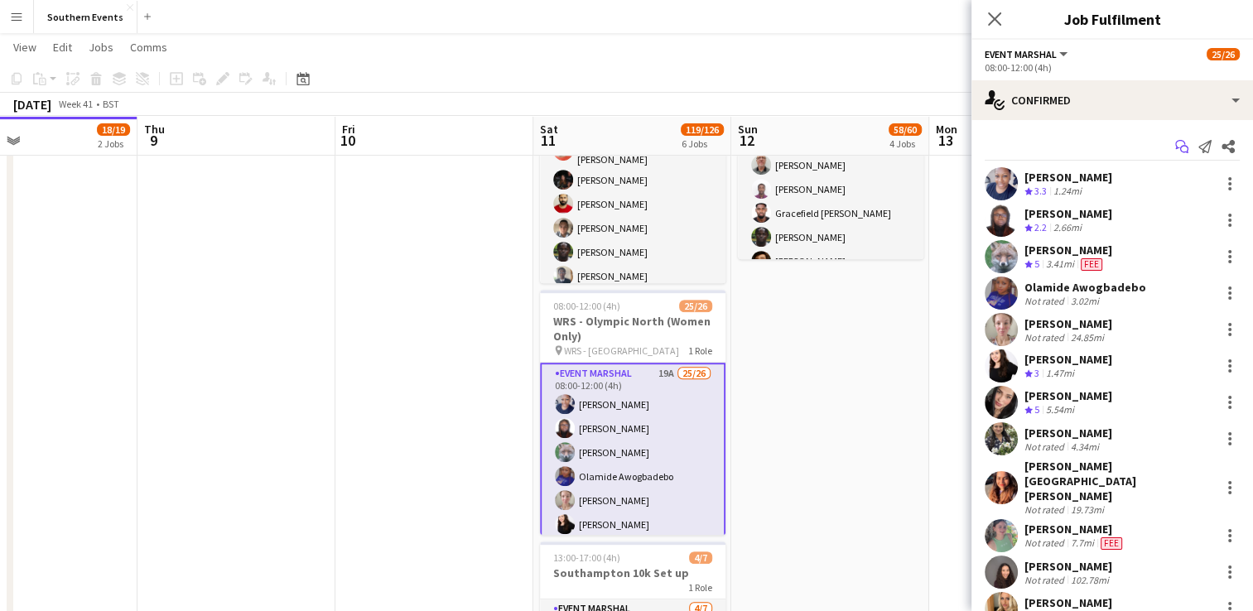
click at [1176, 149] on icon "Start chat" at bounding box center [1182, 146] width 13 height 13
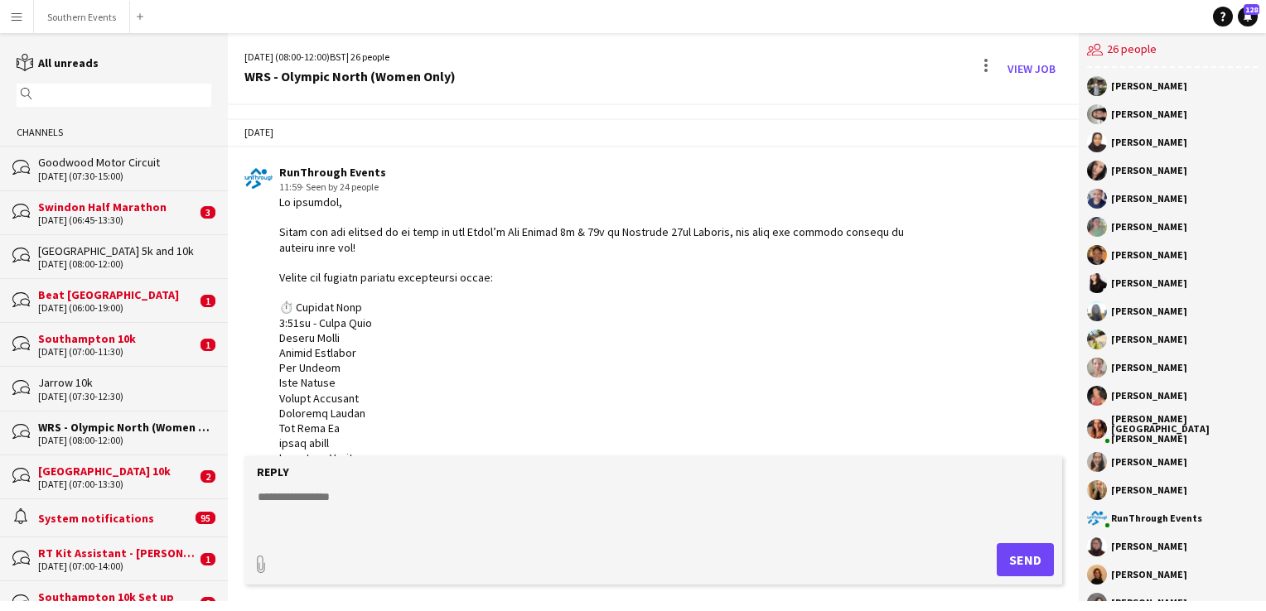
scroll to position [3942, 0]
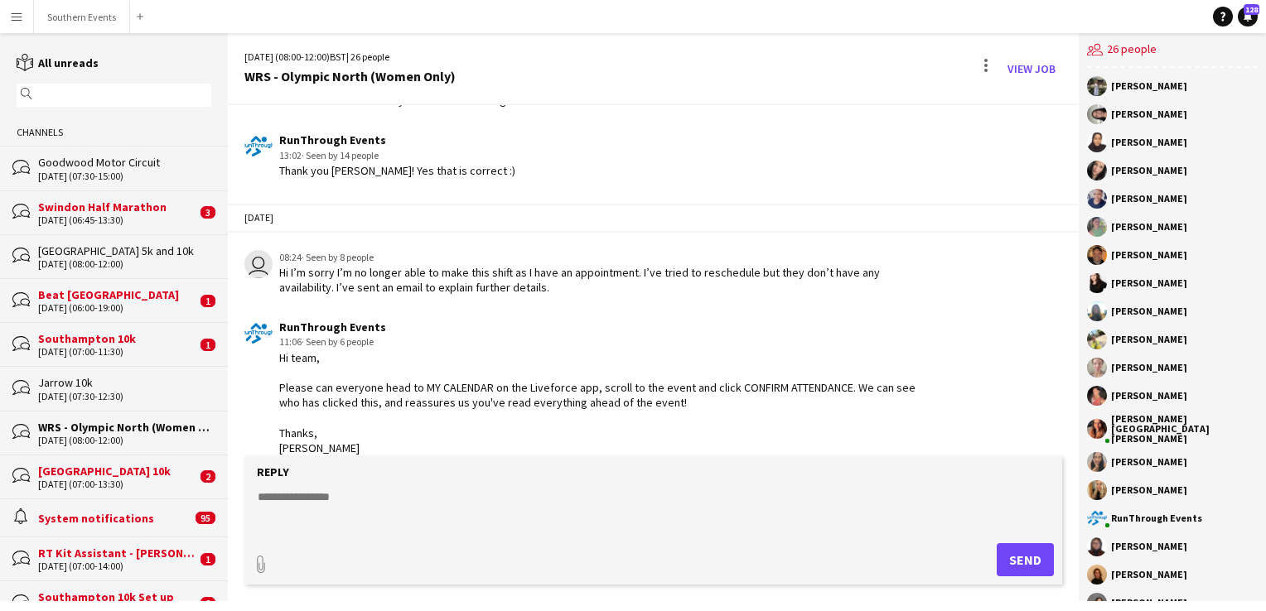
click at [302, 492] on textarea at bounding box center [656, 510] width 801 height 43
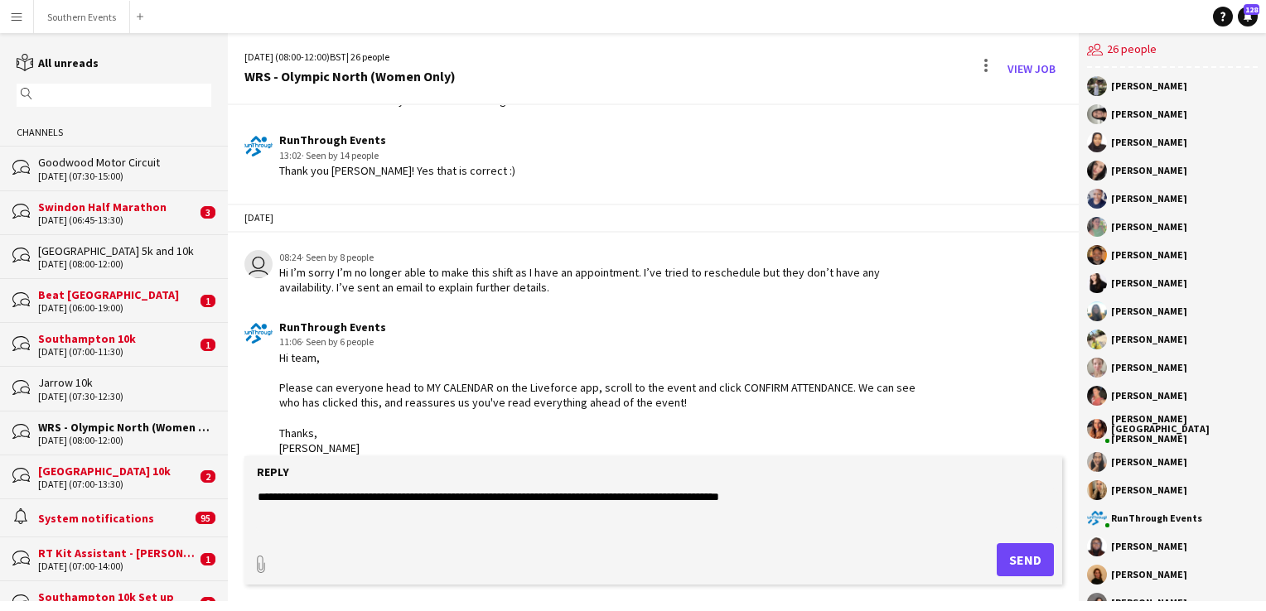
type textarea "**********"
click at [1018, 558] on button "Send" at bounding box center [1025, 559] width 57 height 33
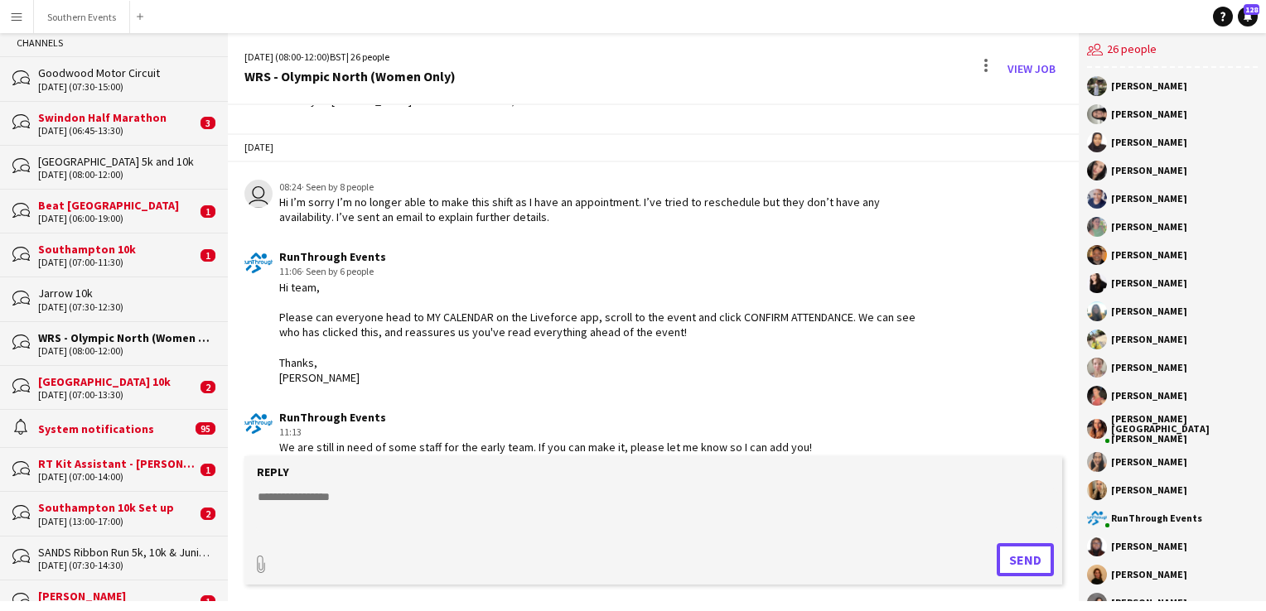
scroll to position [93, 0]
